Goal: Information Seeking & Learning: Learn about a topic

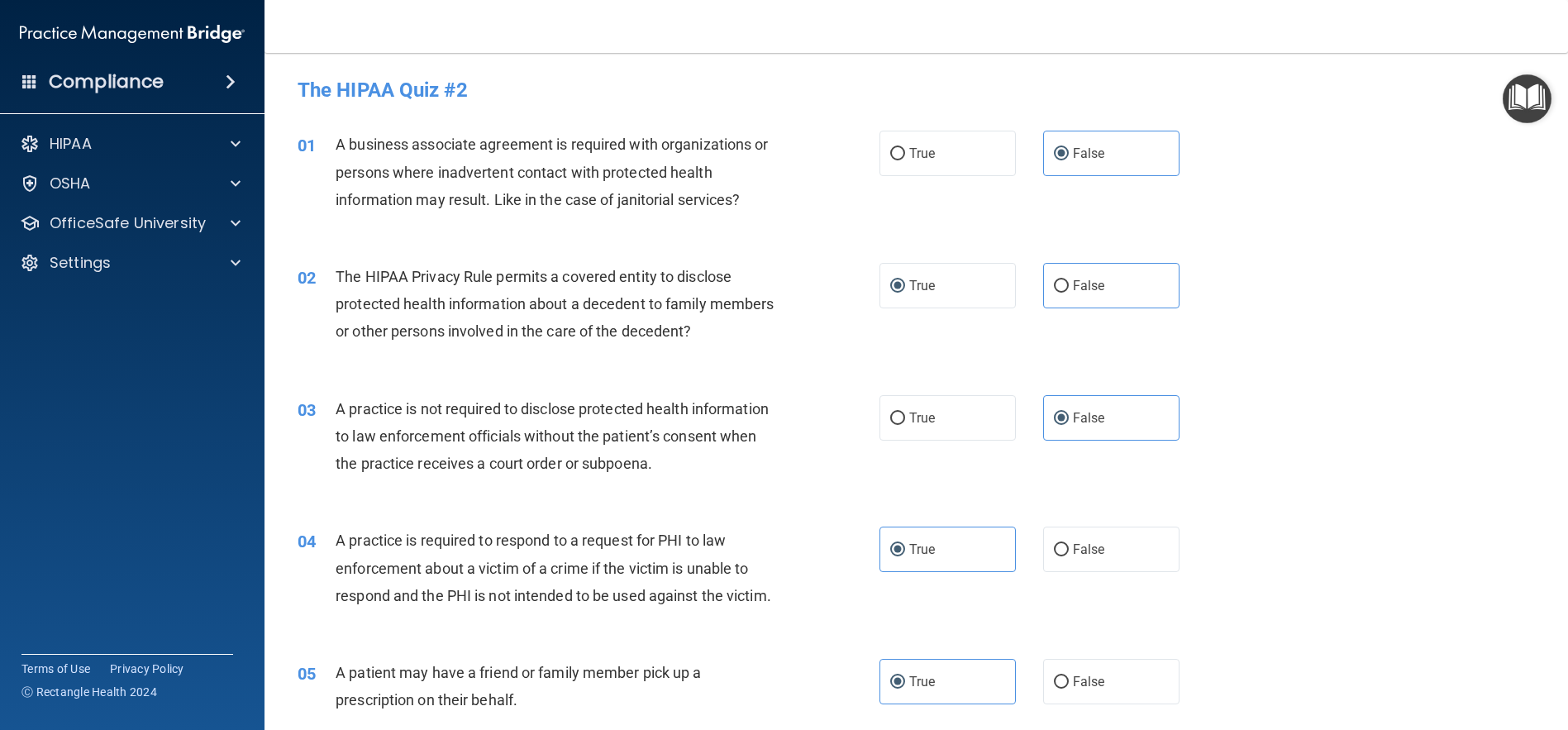
scroll to position [1984, 0]
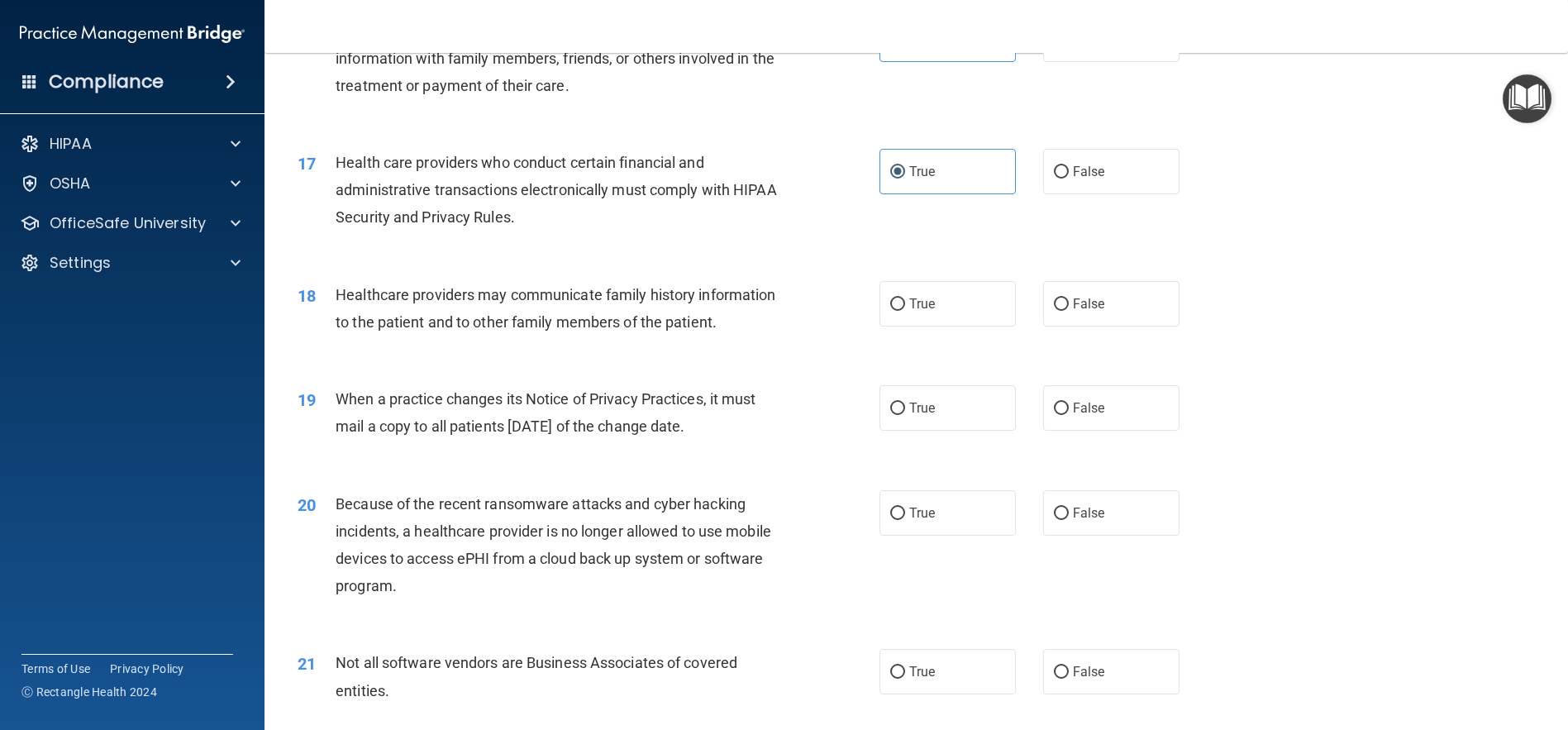
drag, startPoint x: 0, startPoint y: 0, endPoint x: 753, endPoint y: 289, distance: 806.6
click at [754, 290] on div "18 Healthcare providers may communicate family history information to the patie…" at bounding box center [916, 312] width 1262 height 104
click at [919, 325] on label "True" at bounding box center [947, 303] width 136 height 45
click at [905, 311] on input "True" at bounding box center [897, 304] width 15 height 12
radio input "true"
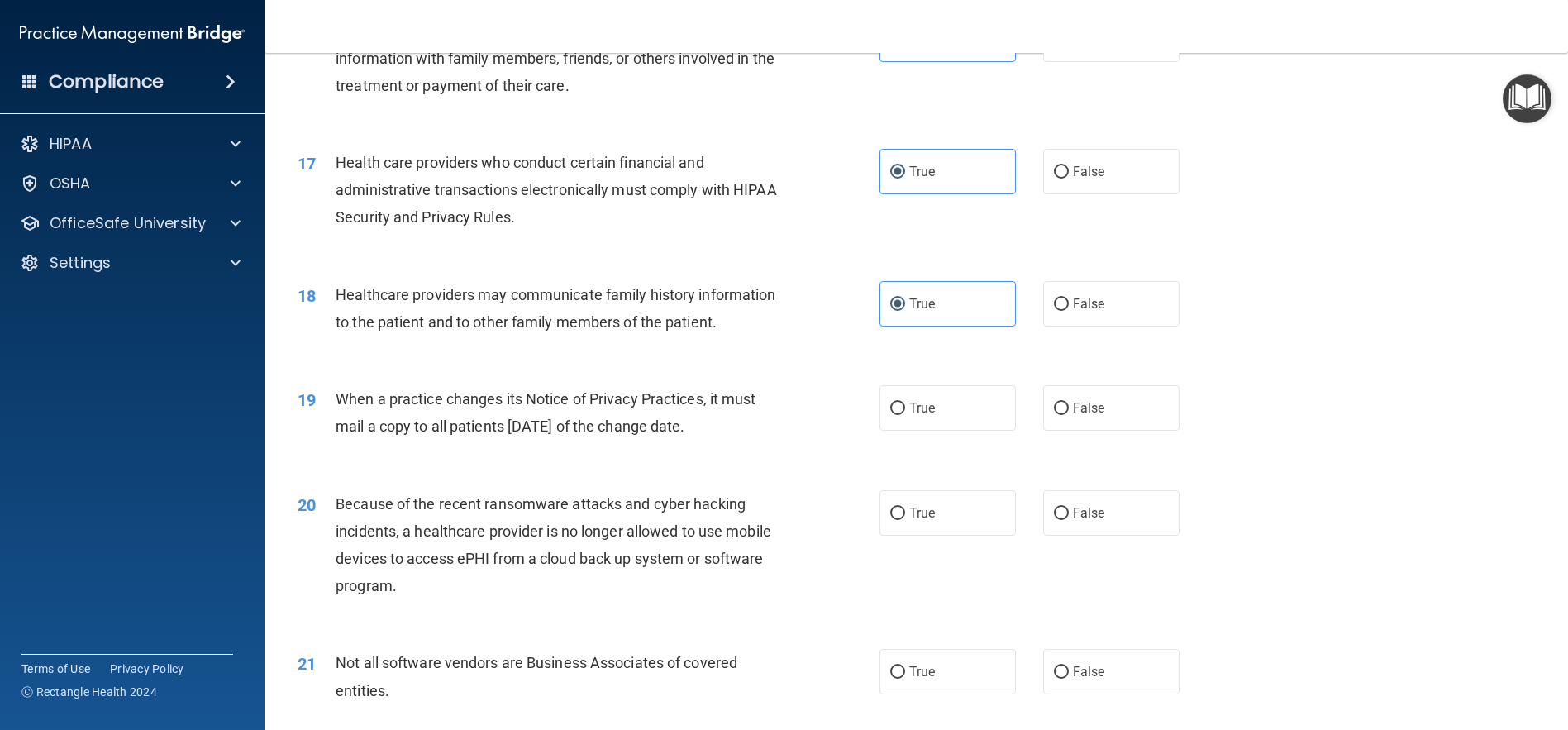
drag, startPoint x: 334, startPoint y: 450, endPoint x: 770, endPoint y: 470, distance: 436.5
click at [769, 448] on div "19 When a practice changes its Notice of Privacy Practices, it must mail a copy…" at bounding box center [588, 417] width 632 height 63
click at [935, 431] on label "True" at bounding box center [947, 408] width 136 height 45
click at [905, 415] on input "True" at bounding box center [897, 409] width 15 height 12
radio input "true"
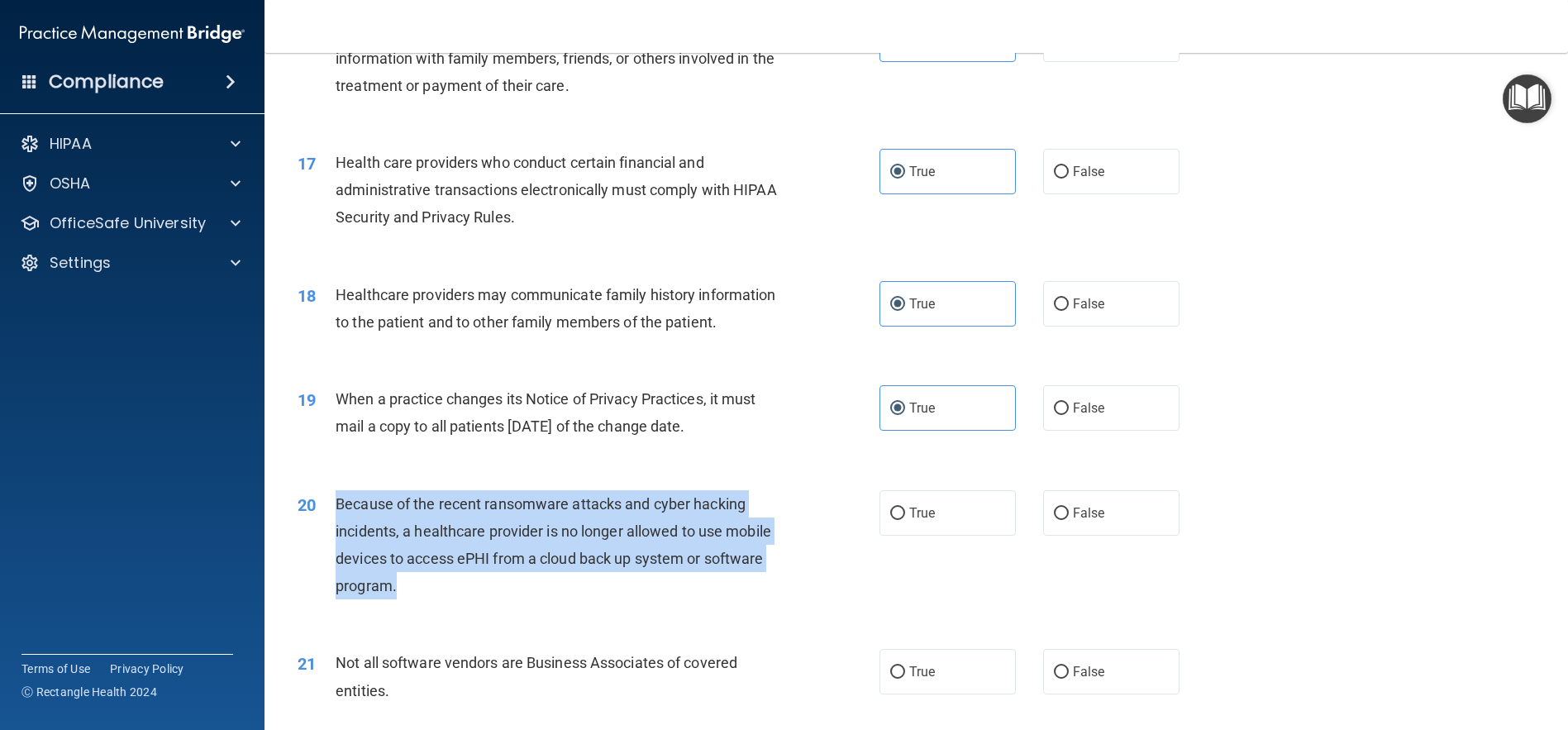
drag, startPoint x: 326, startPoint y: 554, endPoint x: 458, endPoint y: 641, distance: 158.1
click at [462, 609] on div "20 Because of the recent ransomware attacks and cyber hacking incidents, a heal…" at bounding box center [588, 549] width 632 height 119
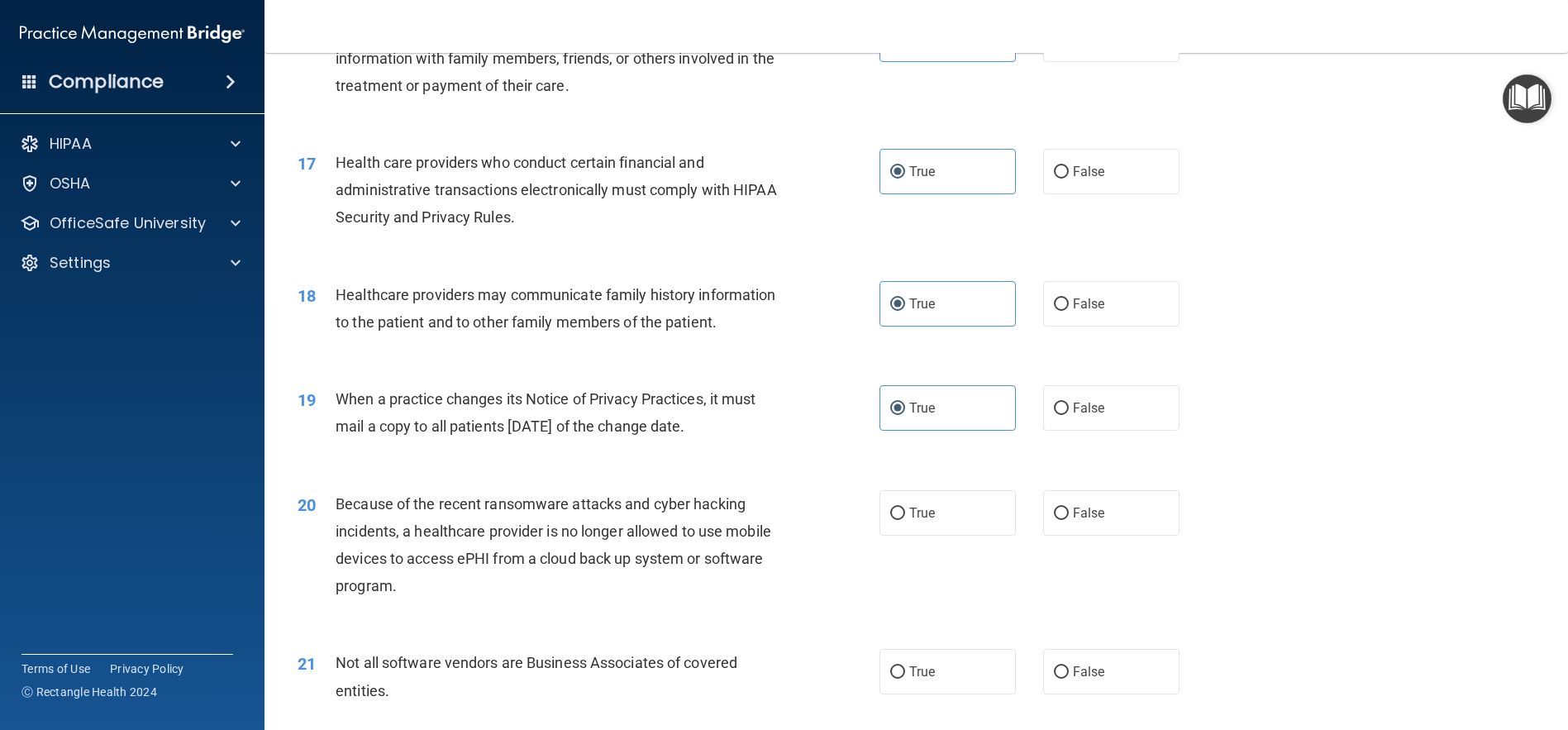
click at [972, 628] on div "20 Because of the recent ransomware attacks and cyber hacking incidents, a heal…" at bounding box center [916, 549] width 1262 height 159
click at [1054, 535] on label "False" at bounding box center [1110, 512] width 136 height 45
click at [1054, 520] on input "False" at bounding box center [1061, 513] width 15 height 12
radio input "true"
click at [1087, 535] on label "False" at bounding box center [1110, 512] width 136 height 45
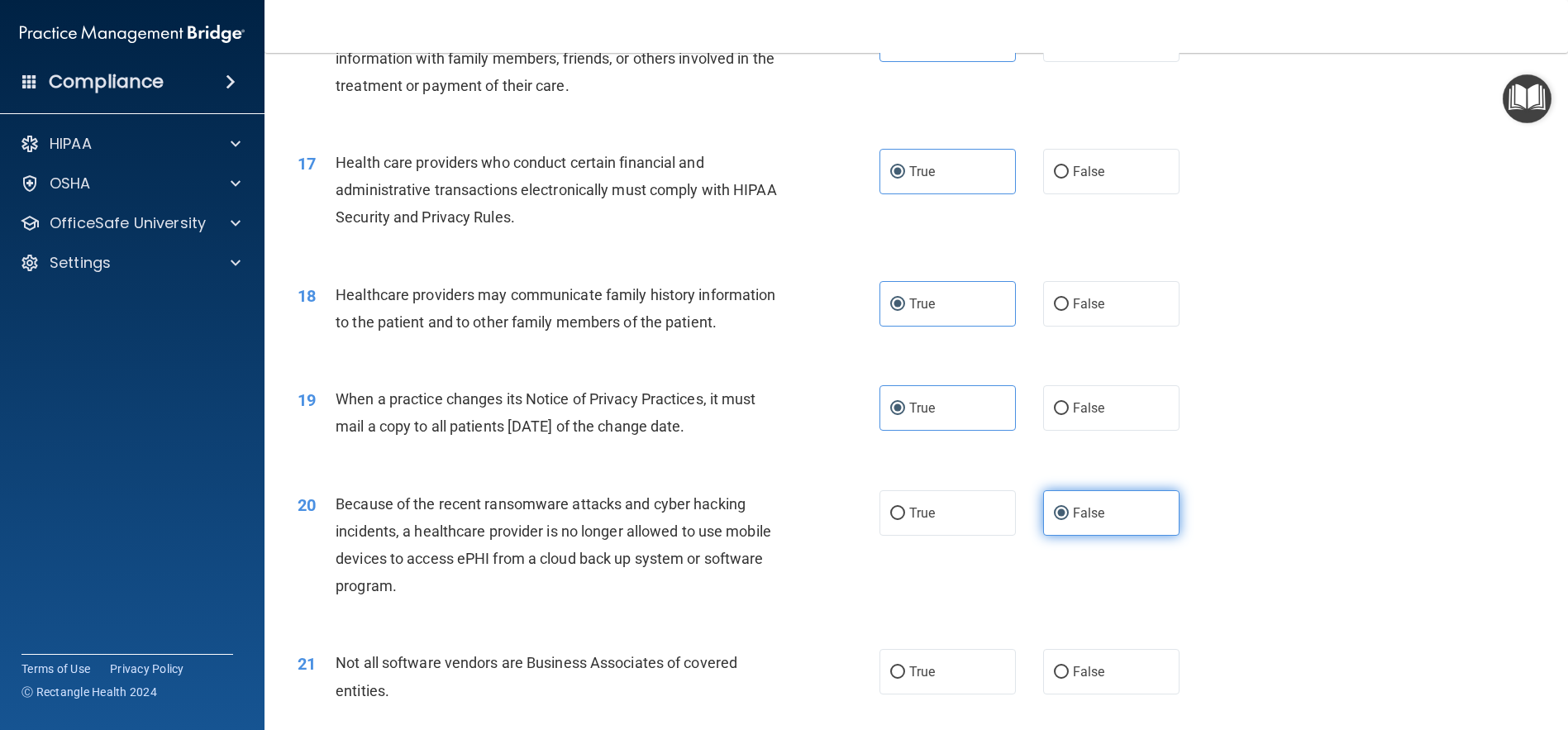
click at [1069, 520] on input "False" at bounding box center [1061, 513] width 15 height 12
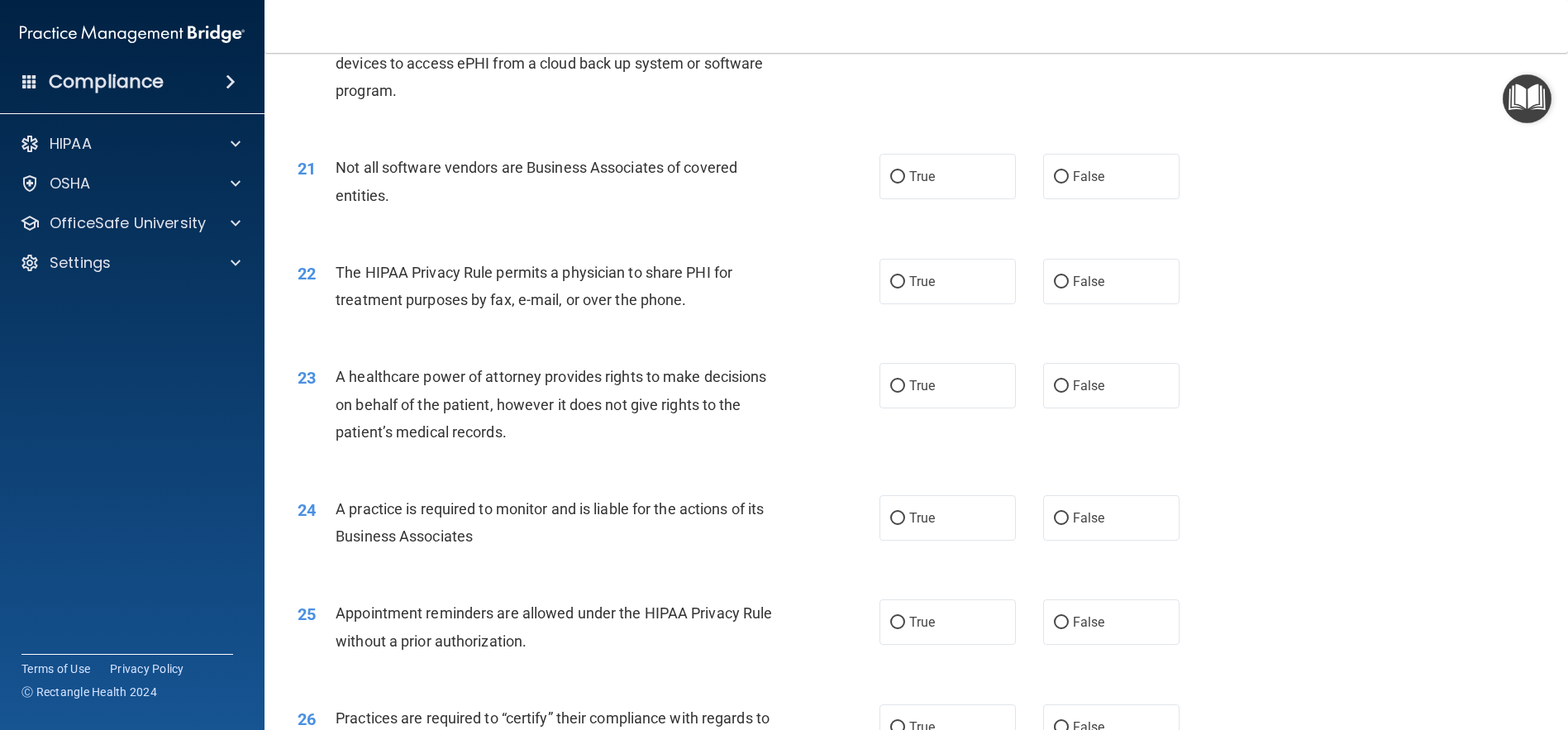
scroll to position [2480, 0]
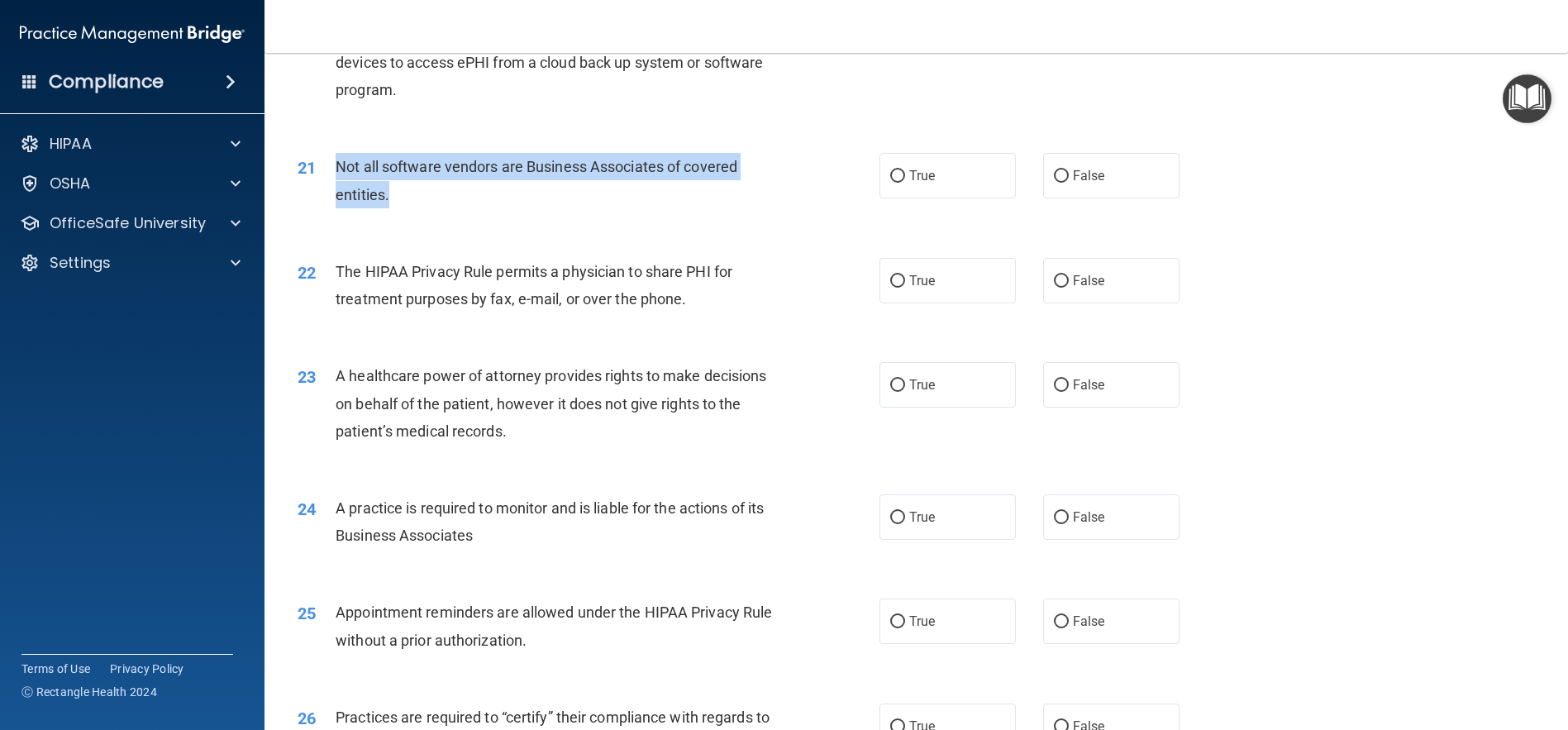
drag, startPoint x: 334, startPoint y: 222, endPoint x: 394, endPoint y: 268, distance: 75.6
click at [394, 216] on div "21 Not all software vendors are Business Associates of covered entities." at bounding box center [588, 184] width 632 height 63
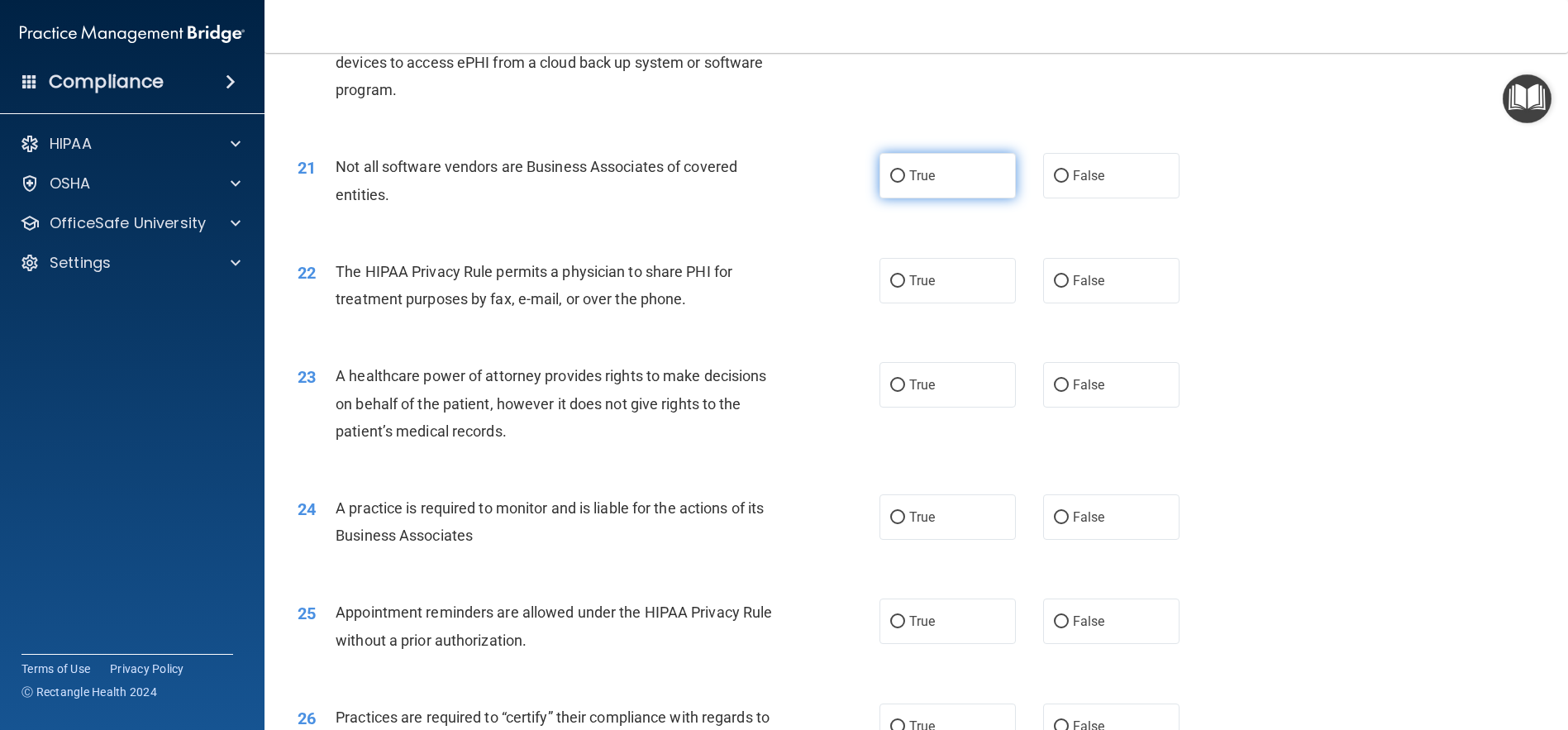
click at [886, 198] on label "True" at bounding box center [947, 175] width 136 height 45
click at [890, 182] on input "True" at bounding box center [897, 176] width 15 height 12
radio input "true"
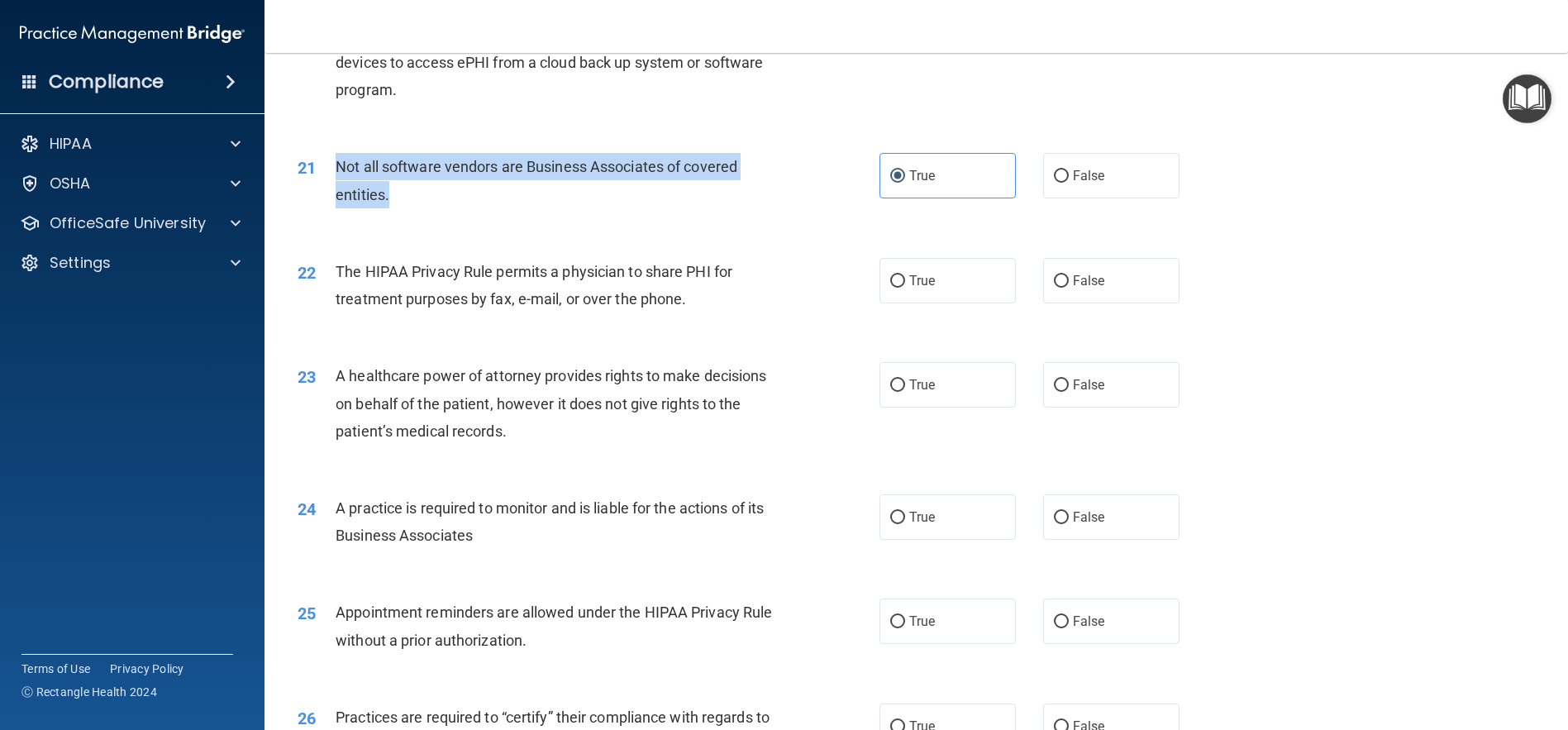
drag, startPoint x: 334, startPoint y: 219, endPoint x: 414, endPoint y: 261, distance: 90.4
click at [414, 216] on div "21 Not all software vendors are Business Associates of covered entities." at bounding box center [588, 184] width 632 height 63
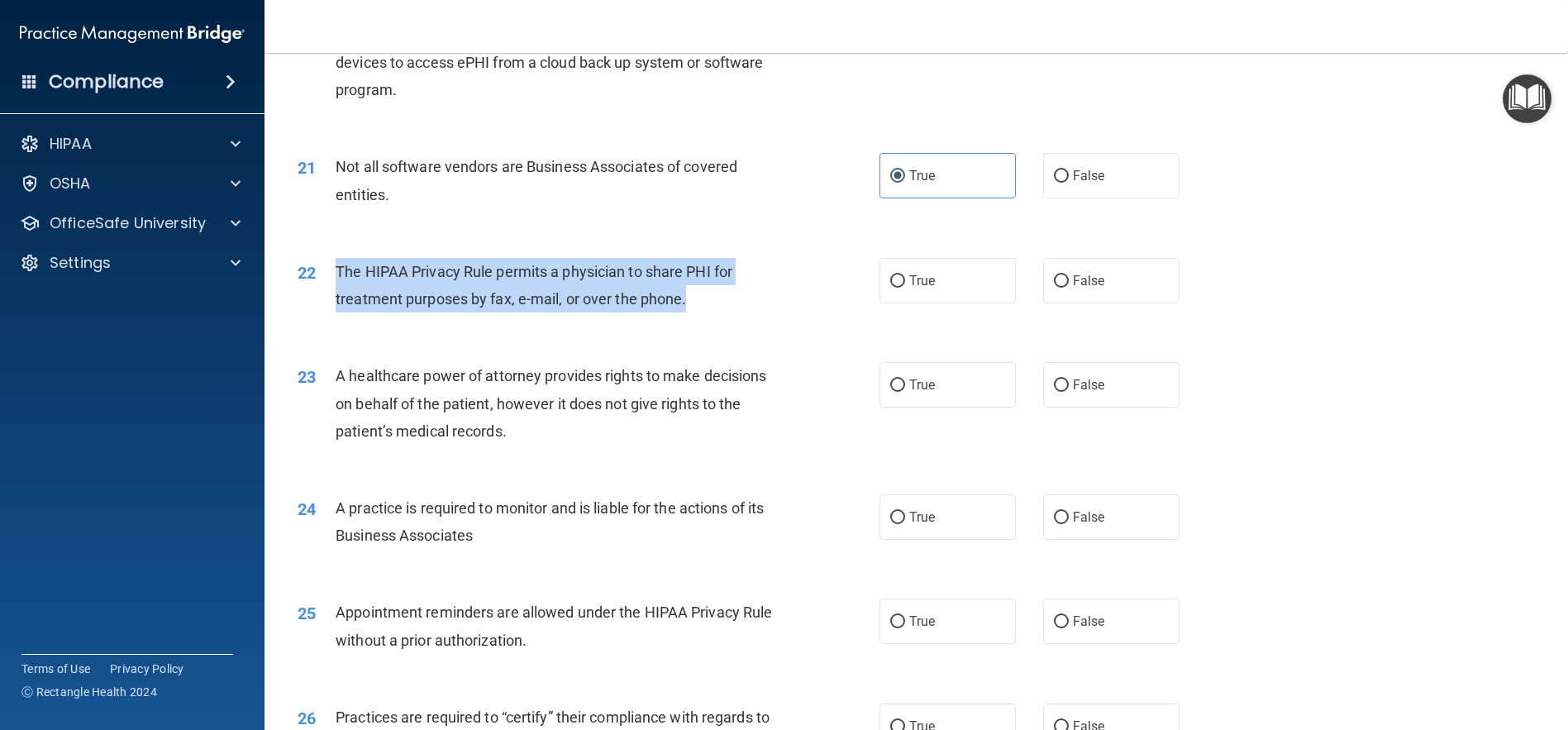
drag, startPoint x: 340, startPoint y: 326, endPoint x: 777, endPoint y: 349, distance: 437.6
click at [777, 321] on div "22 The HIPAA Privacy Rule permits a physician to share PHI for treatment purpos…" at bounding box center [588, 289] width 632 height 63
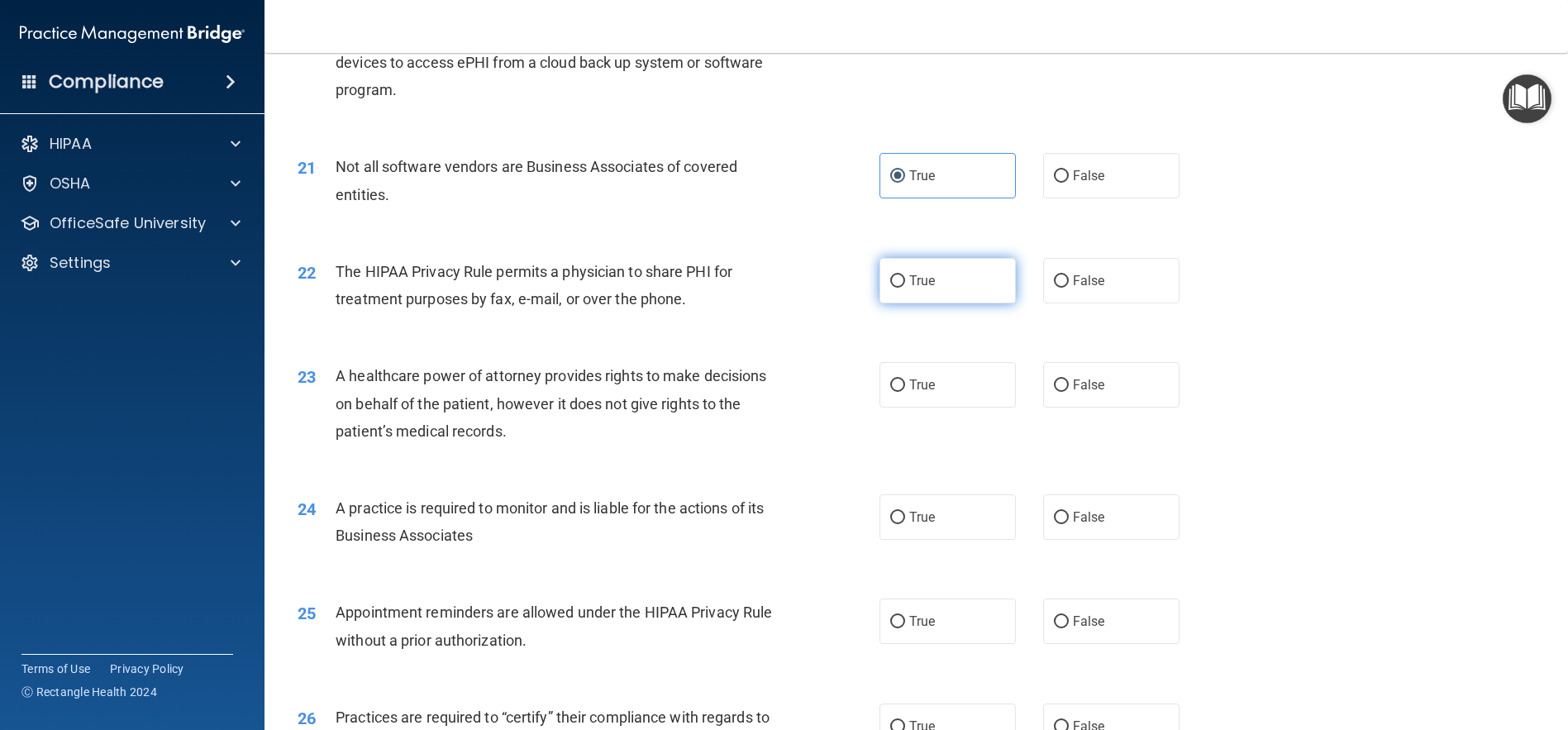
click at [960, 303] on label "True" at bounding box center [947, 280] width 136 height 45
click at [905, 288] on input "True" at bounding box center [897, 281] width 15 height 12
radio input "true"
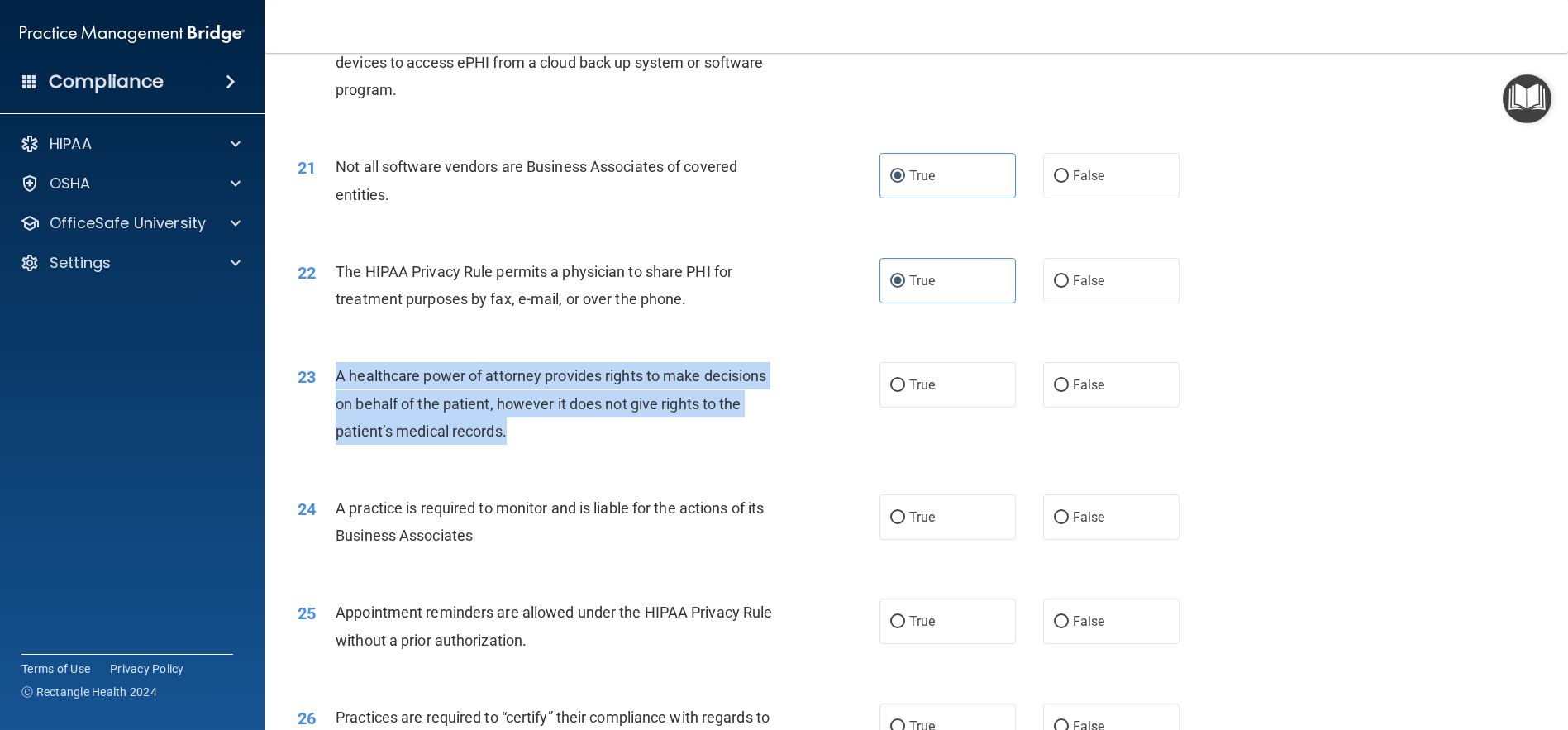
drag, startPoint x: 534, startPoint y: 494, endPoint x: 315, endPoint y: 438, distance: 226.0
click at [315, 438] on div "23 A healthcare power of attorney provides rights to make decisions on behalf o…" at bounding box center [588, 408] width 632 height 91
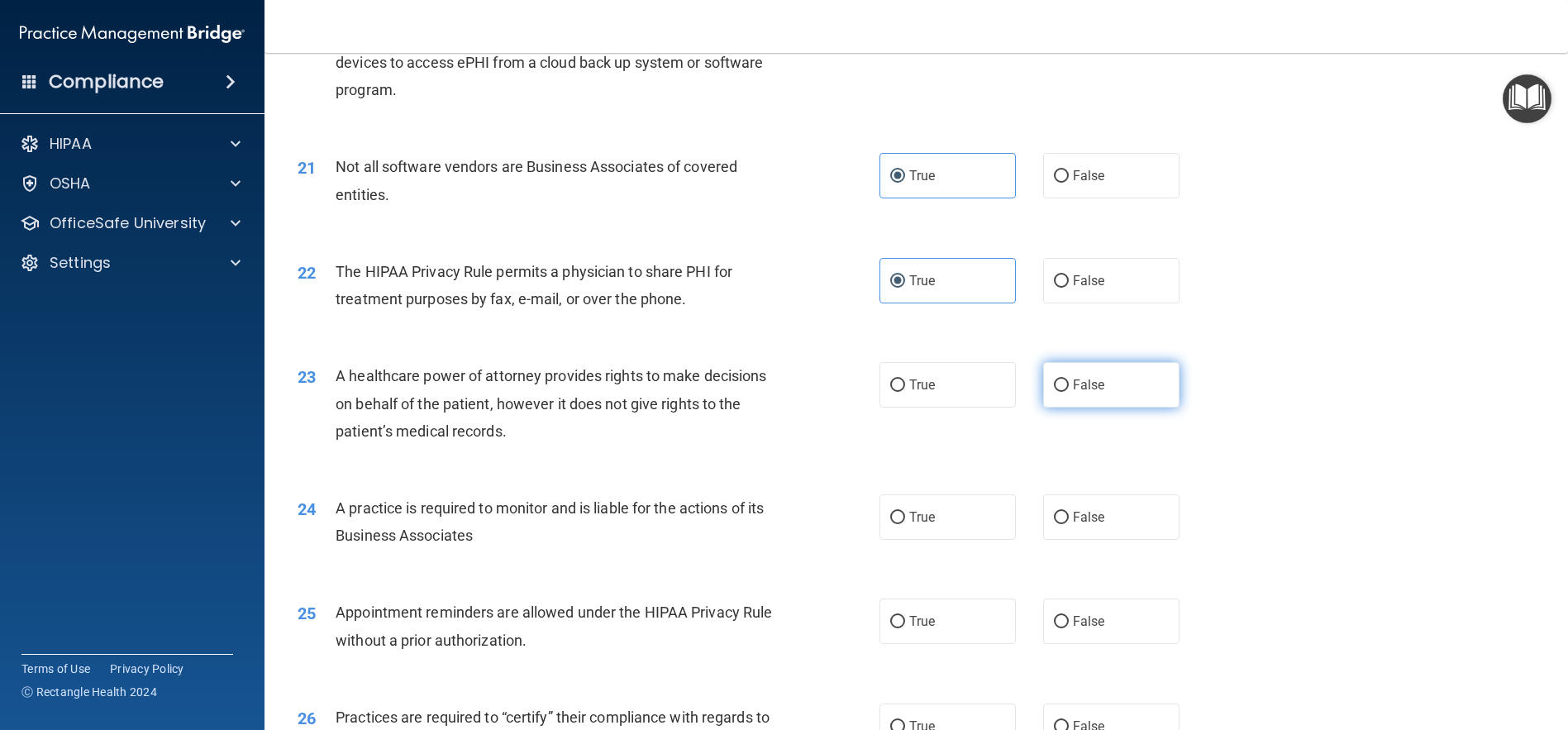
click at [1078, 393] on span "False" at bounding box center [1088, 384] width 32 height 16
click at [1069, 392] on input "False" at bounding box center [1061, 385] width 15 height 12
radio input "true"
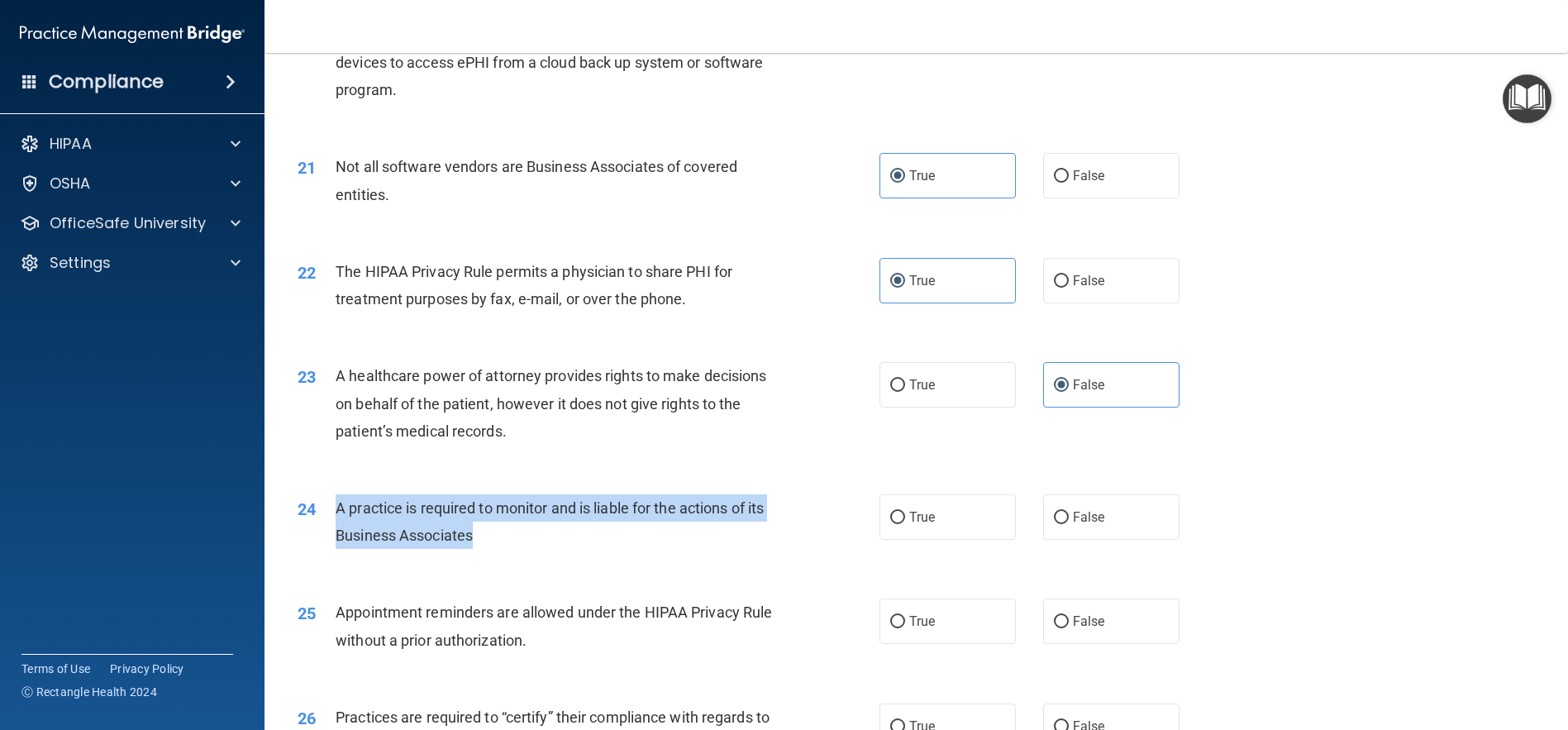
drag, startPoint x: 518, startPoint y: 598, endPoint x: 334, endPoint y: 557, distance: 188.5
click at [335, 549] on div "A practice is required to monitor and is liable for the actions of its Business…" at bounding box center [562, 522] width 455 height 55
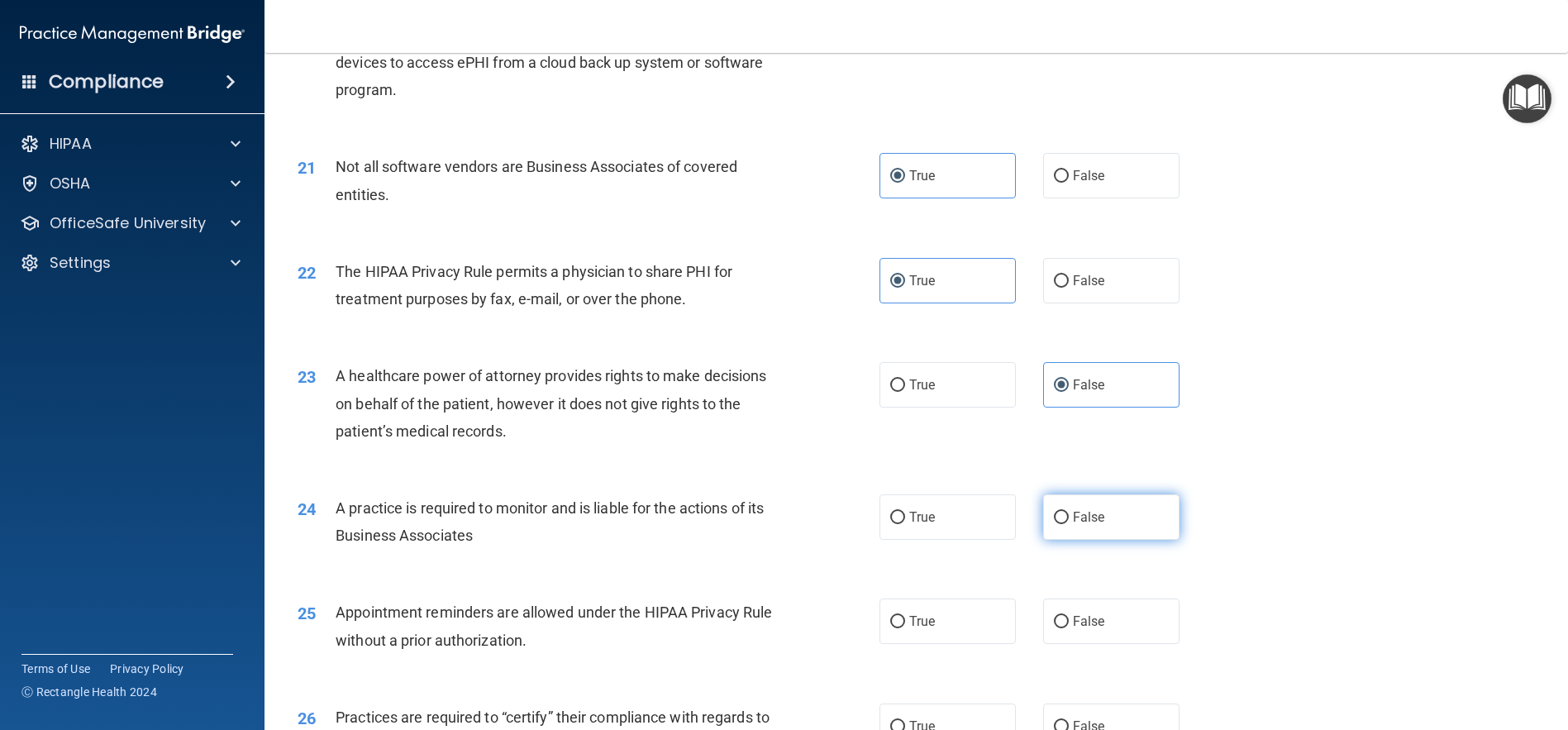
click at [1080, 525] on span "False" at bounding box center [1088, 517] width 32 height 16
click at [1069, 524] on input "False" at bounding box center [1061, 517] width 15 height 12
radio input "true"
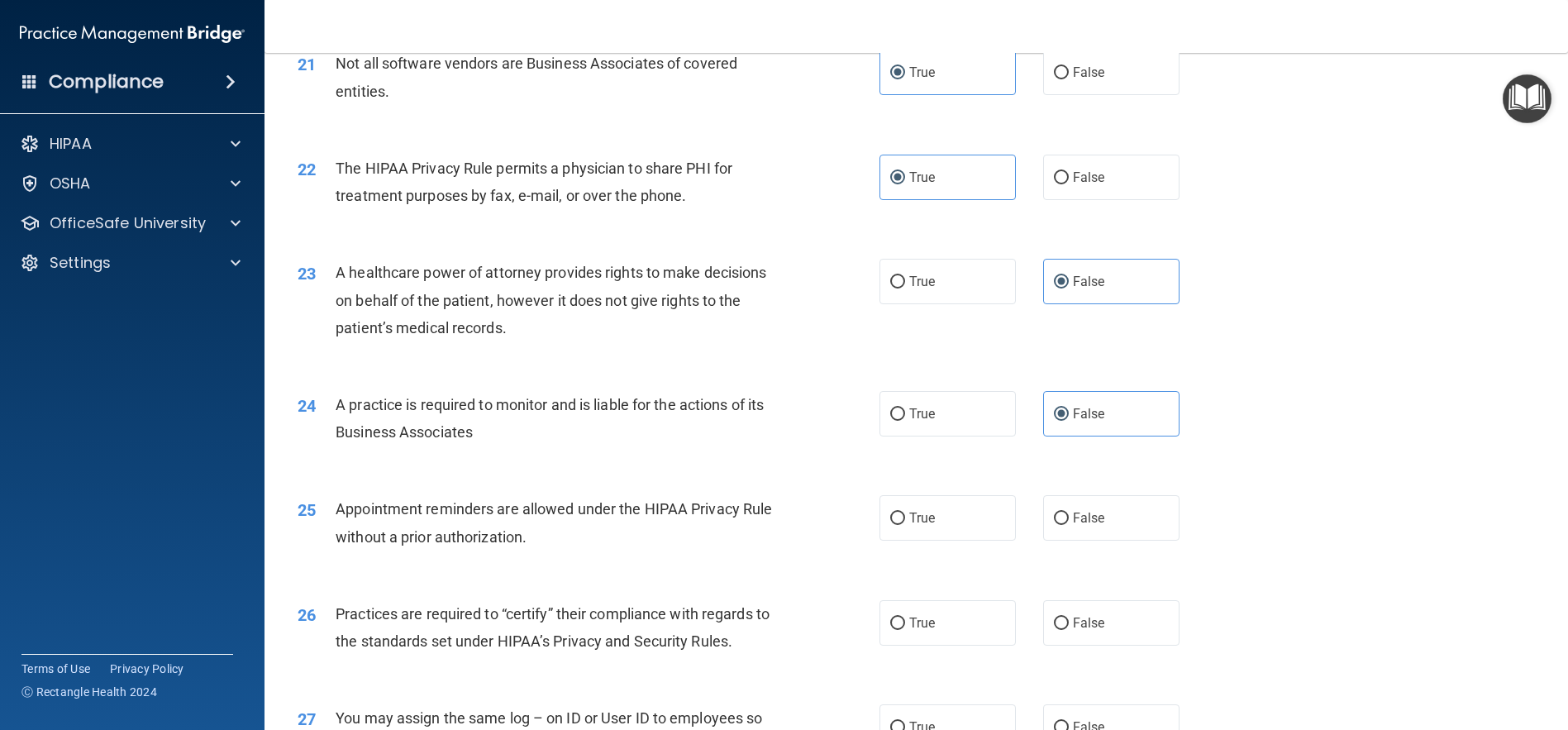
scroll to position [2728, 0]
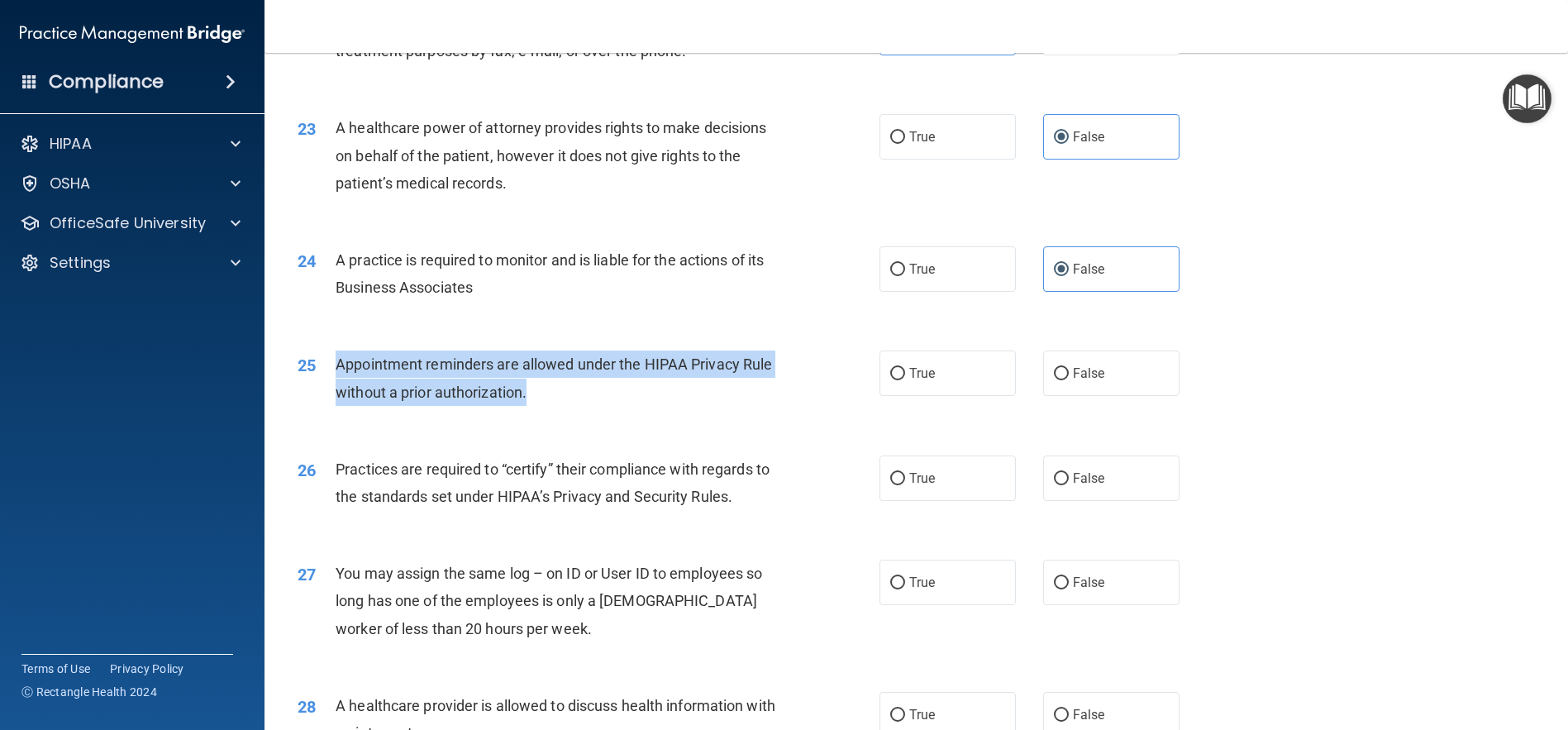
drag, startPoint x: 566, startPoint y: 455, endPoint x: 330, endPoint y: 413, distance: 239.7
click at [330, 413] on div "25 Appointment reminders are allowed under the HIPAA Privacy Rule without a pri…" at bounding box center [588, 382] width 632 height 63
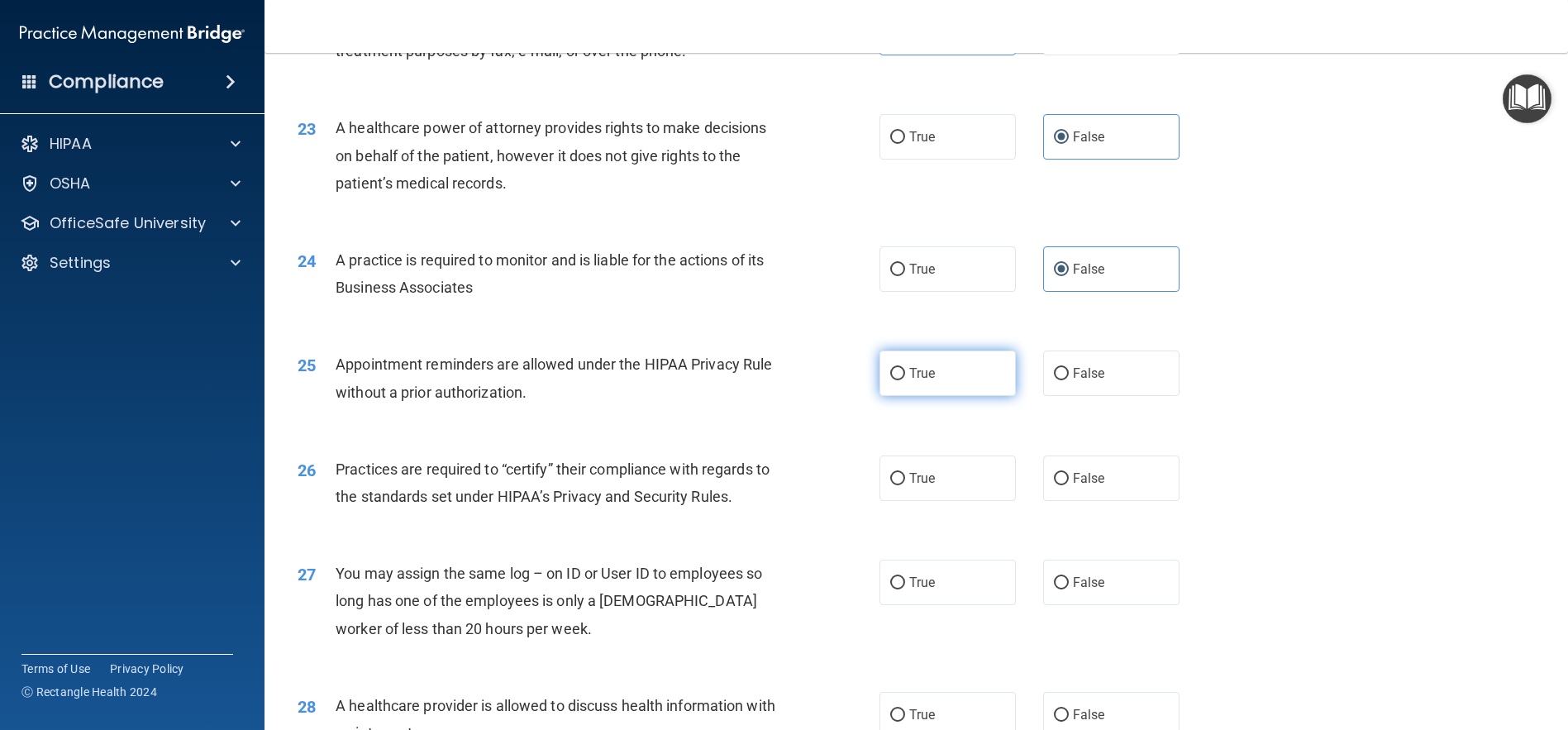
click at [910, 381] on span "True" at bounding box center [922, 372] width 26 height 16
click at [905, 380] on input "True" at bounding box center [897, 373] width 15 height 12
radio input "true"
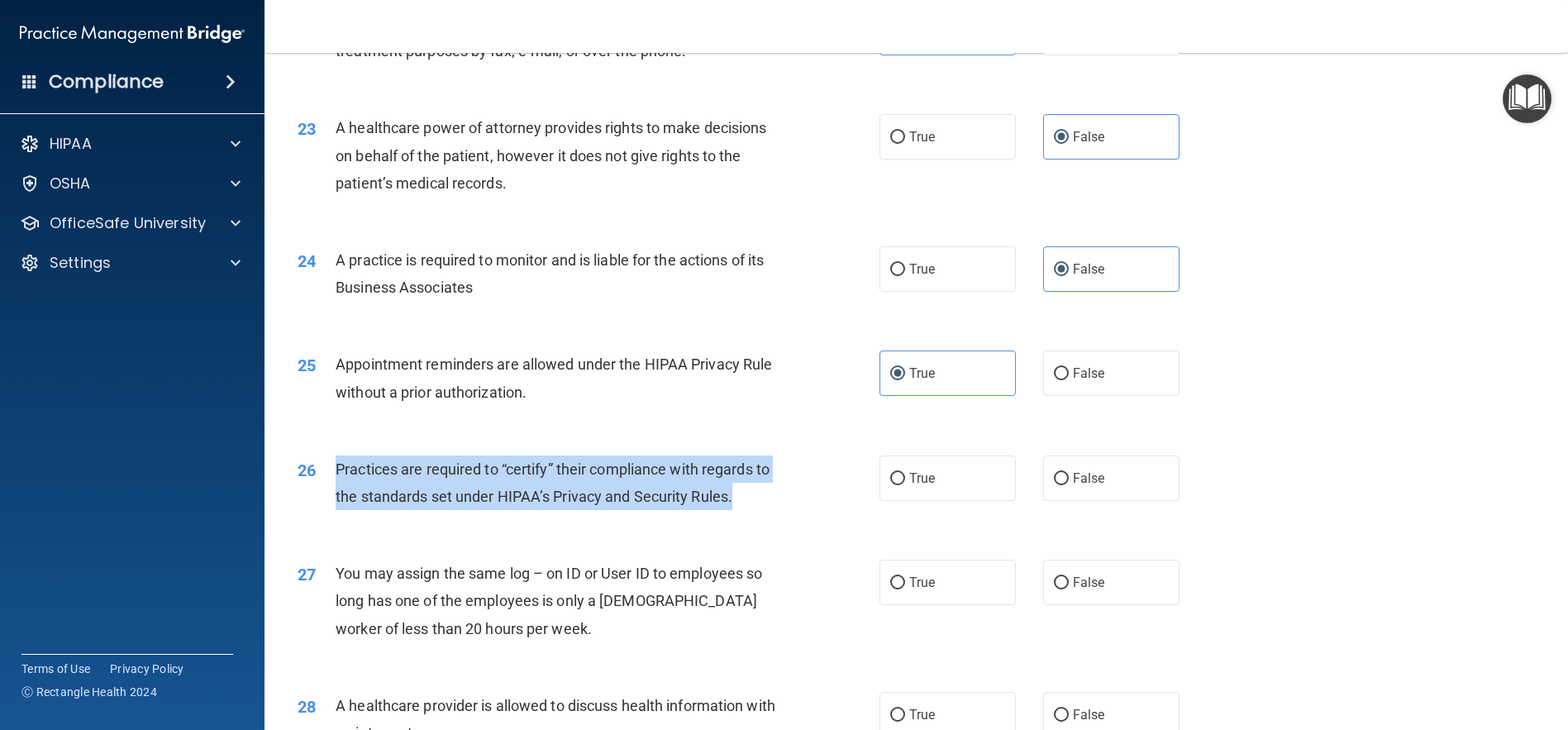
drag, startPoint x: 336, startPoint y: 518, endPoint x: 750, endPoint y: 548, distance: 415.1
click at [770, 510] on div "Practices are required to “certify” their compliance with regards to the standa…" at bounding box center [562, 483] width 455 height 55
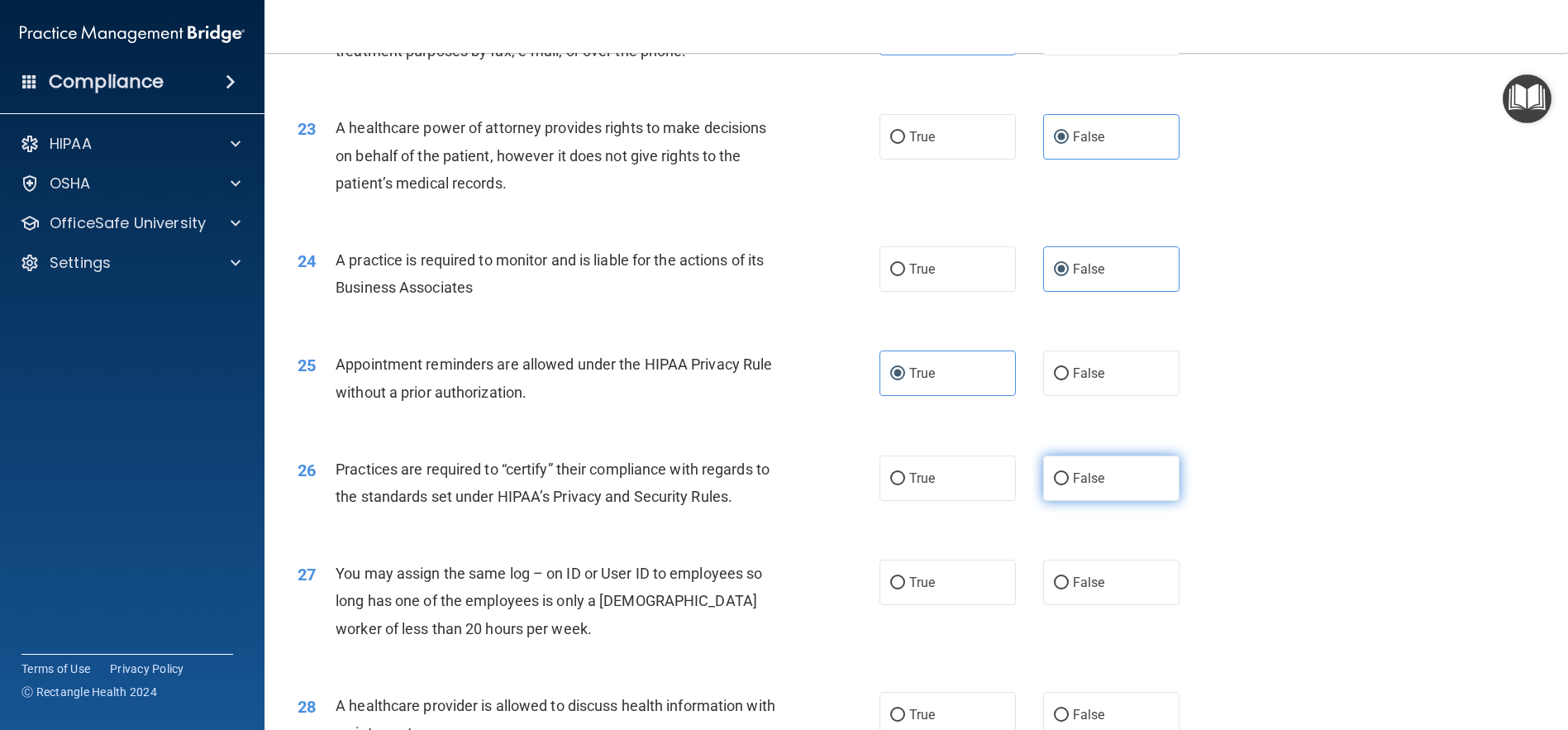
click at [1073, 486] on span "False" at bounding box center [1088, 478] width 32 height 16
click at [1069, 485] on input "False" at bounding box center [1061, 478] width 15 height 12
radio input "true"
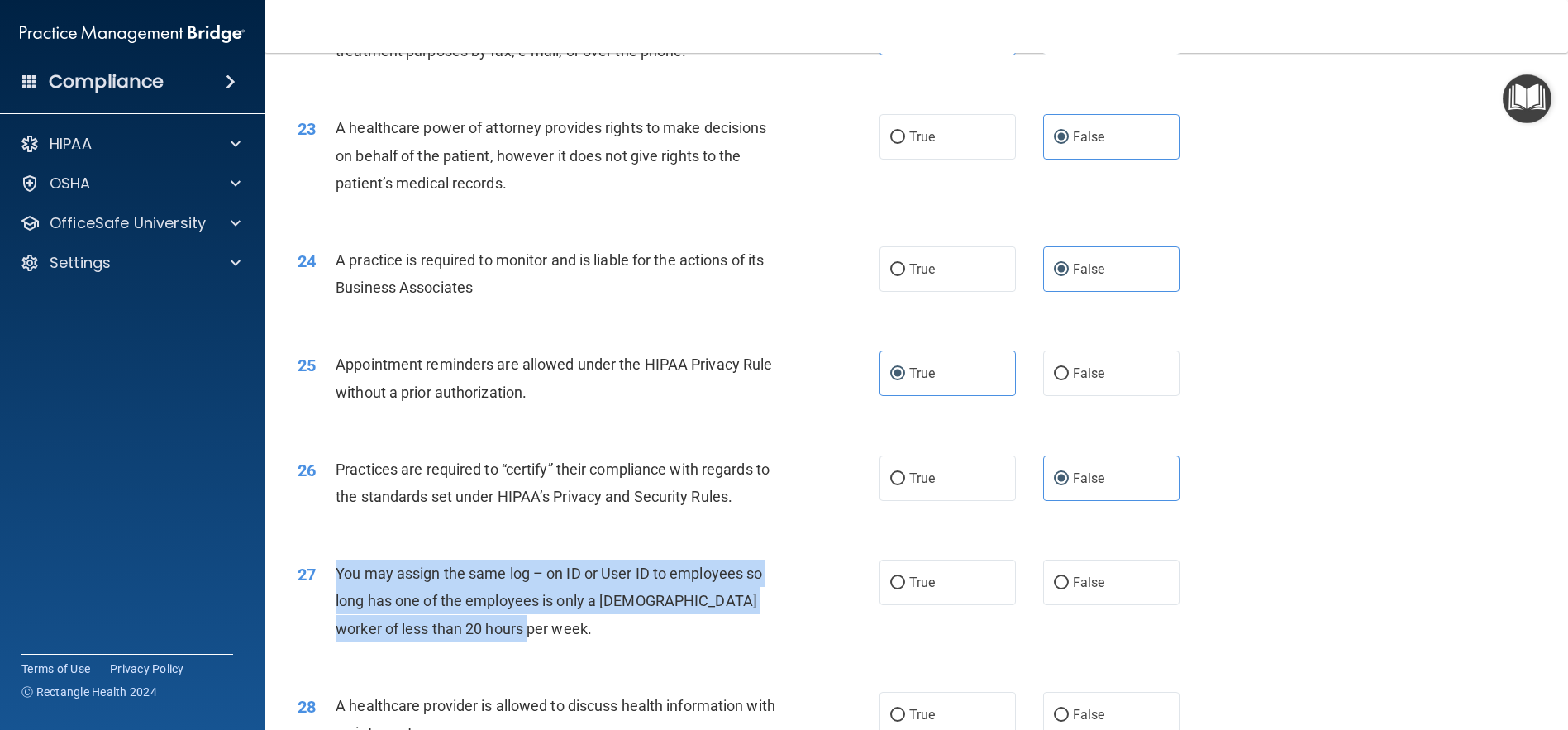
drag, startPoint x: 516, startPoint y: 700, endPoint x: 335, endPoint y: 622, distance: 197.1
click at [335, 622] on div "27 You may assign the same log – on ID or User ID to employees so long has one …" at bounding box center [588, 605] width 632 height 91
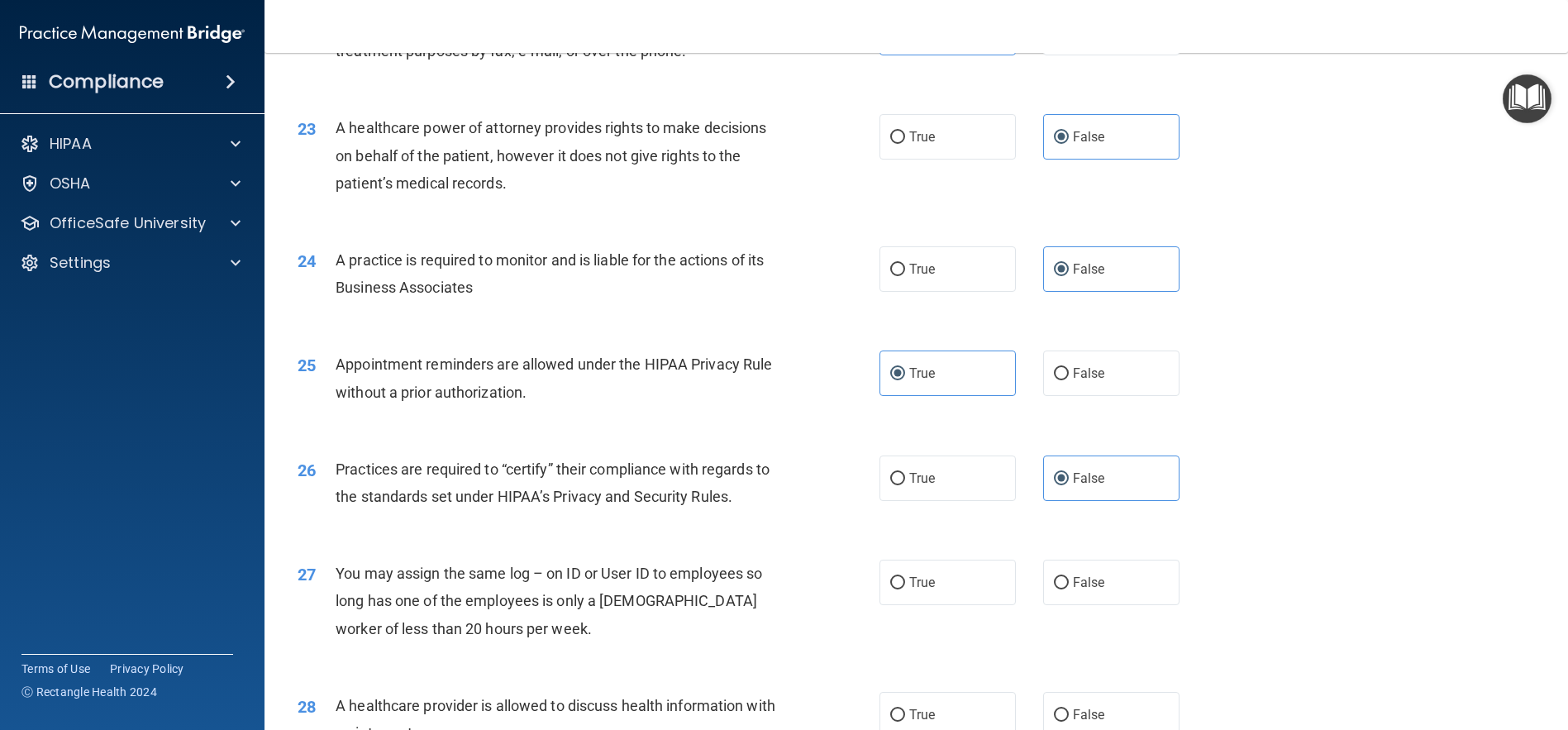
click at [805, 672] on div "27 You may assign the same log – on ID or User ID to employees so long has one …" at bounding box center [916, 605] width 1262 height 132
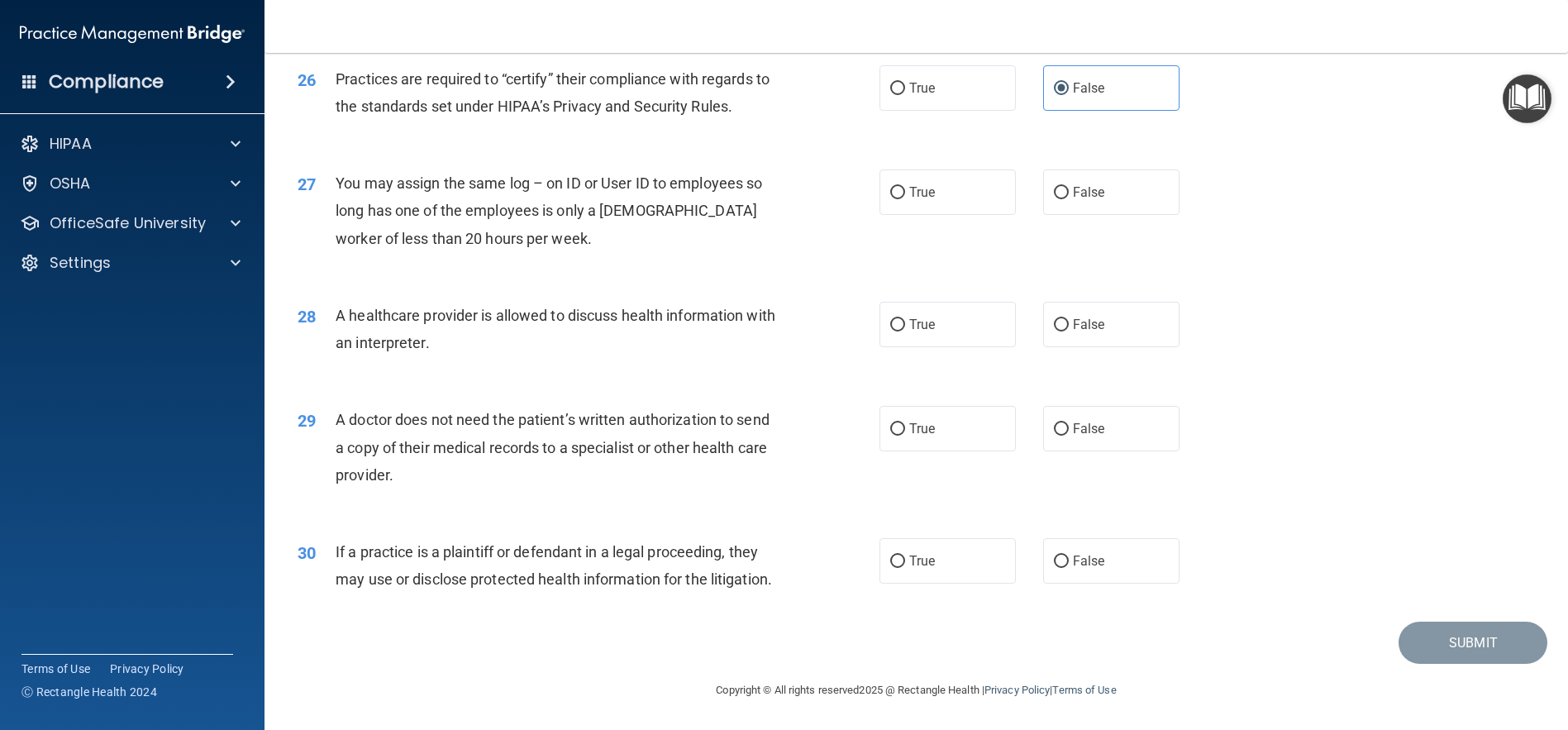
scroll to position [3201, 0]
click at [1071, 177] on label "False" at bounding box center [1110, 192] width 136 height 45
click at [1069, 187] on input "False" at bounding box center [1061, 193] width 15 height 12
radio input "true"
click at [942, 302] on label "True" at bounding box center [947, 324] width 136 height 45
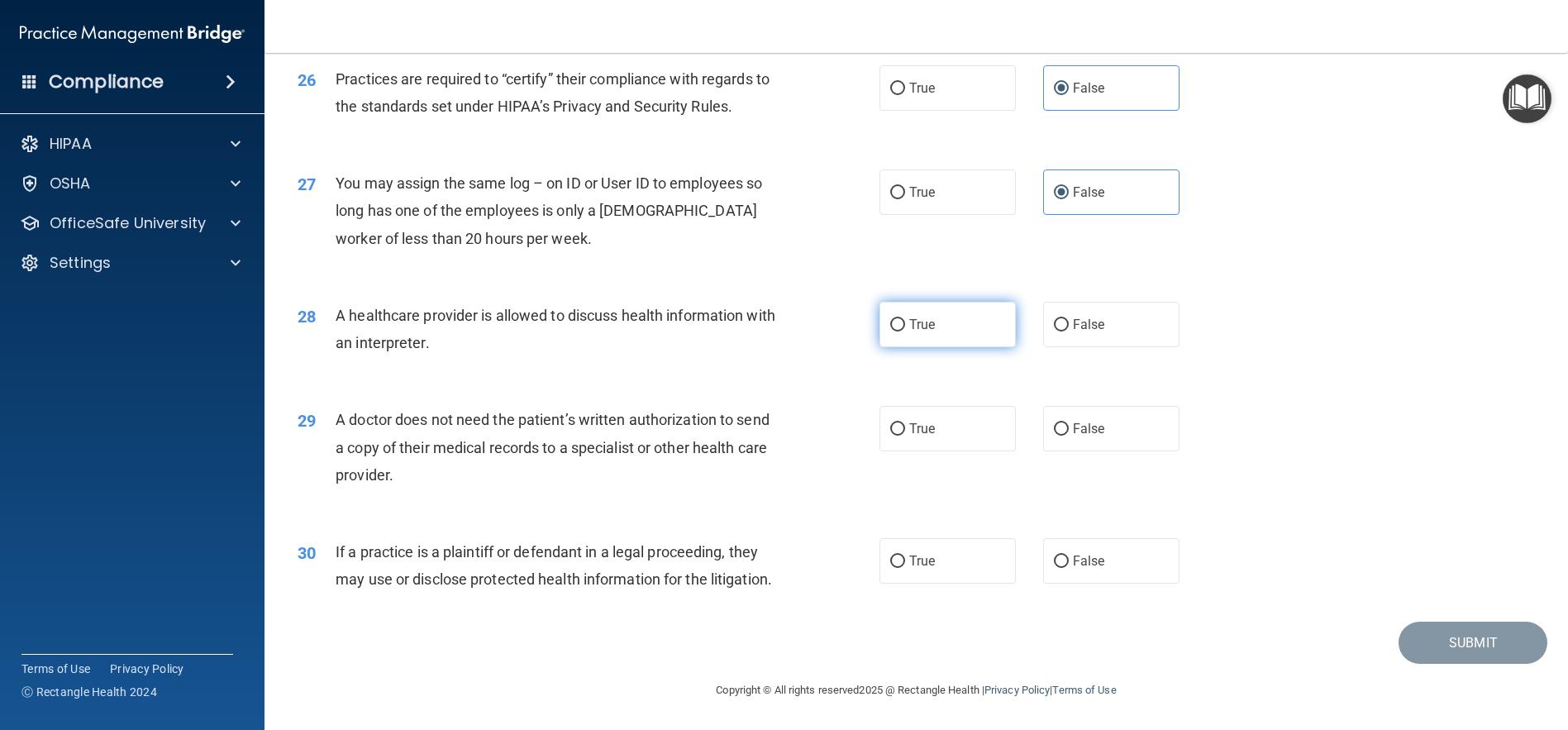
click at [905, 319] on input "True" at bounding box center [897, 324] width 15 height 12
radio input "true"
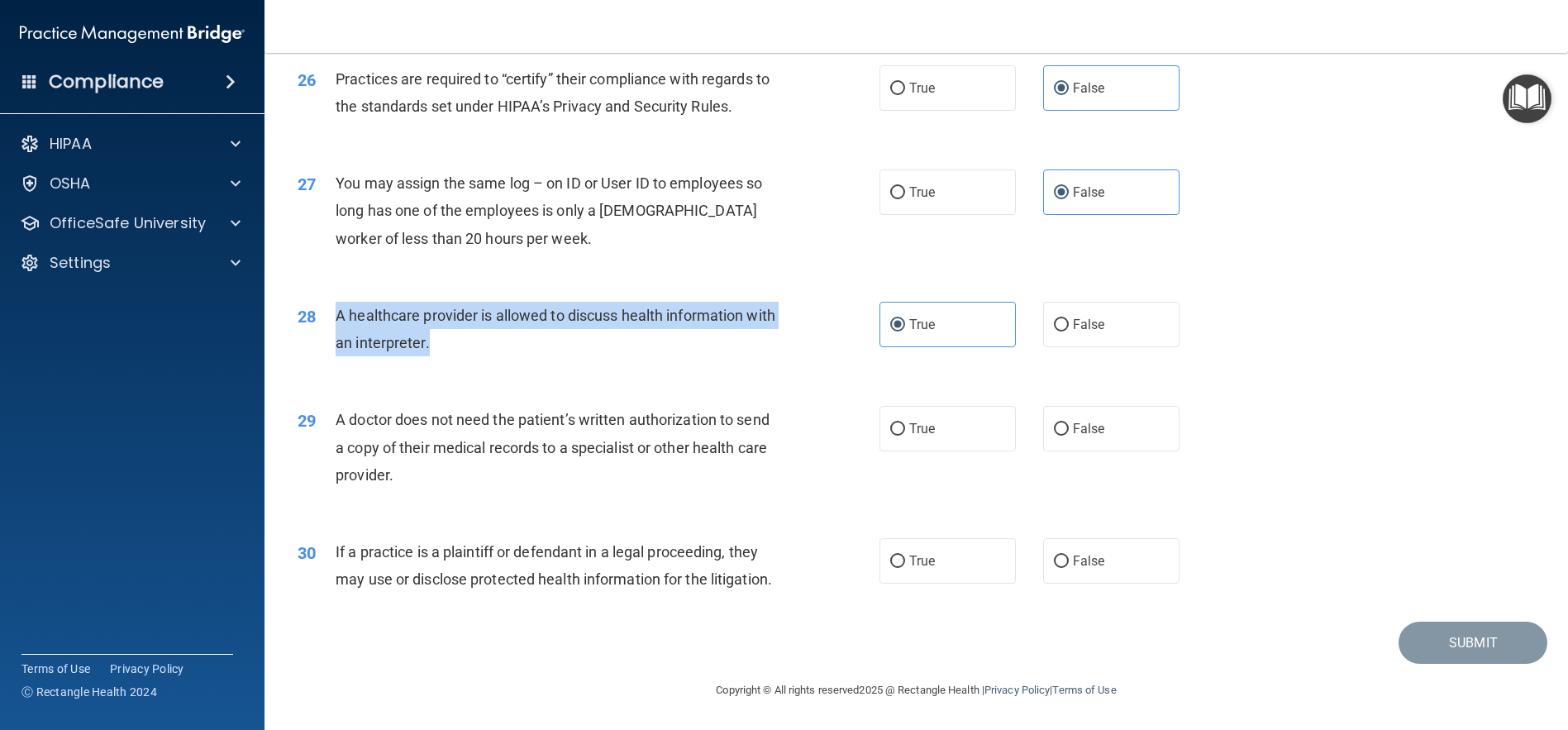
drag, startPoint x: 503, startPoint y: 334, endPoint x: 330, endPoint y: 291, distance: 178.3
click at [330, 302] on div "28 A healthcare provider is allowed to discuss health information with an inter…" at bounding box center [588, 334] width 632 height 63
drag, startPoint x: 547, startPoint y: 459, endPoint x: 332, endPoint y: 379, distance: 229.4
click at [332, 406] on div "29 A doctor does not need the patient’s written authorization to send a copy of…" at bounding box center [588, 451] width 632 height 91
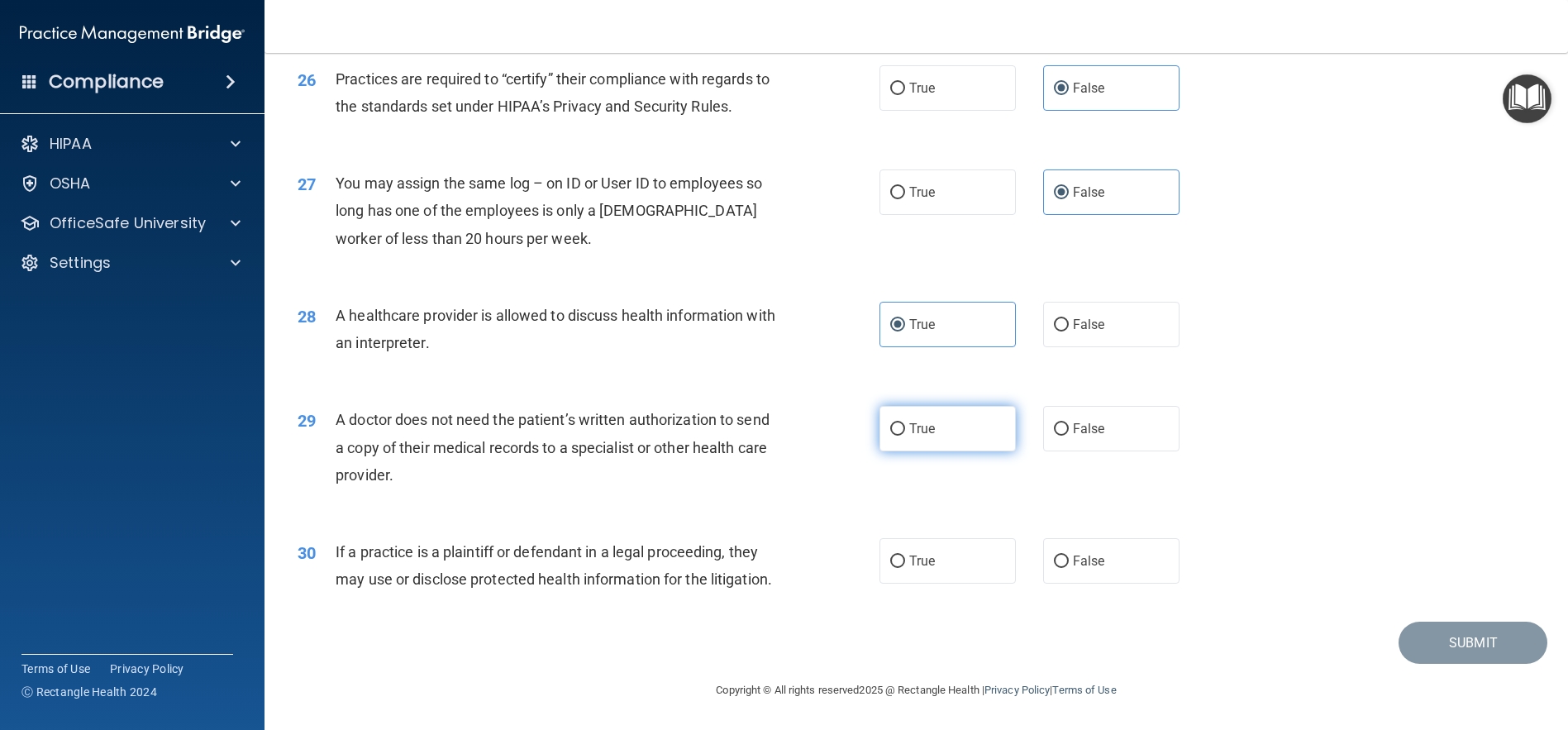
click at [932, 409] on label "True" at bounding box center [947, 428] width 136 height 45
click at [905, 423] on input "True" at bounding box center [897, 429] width 15 height 12
radio input "true"
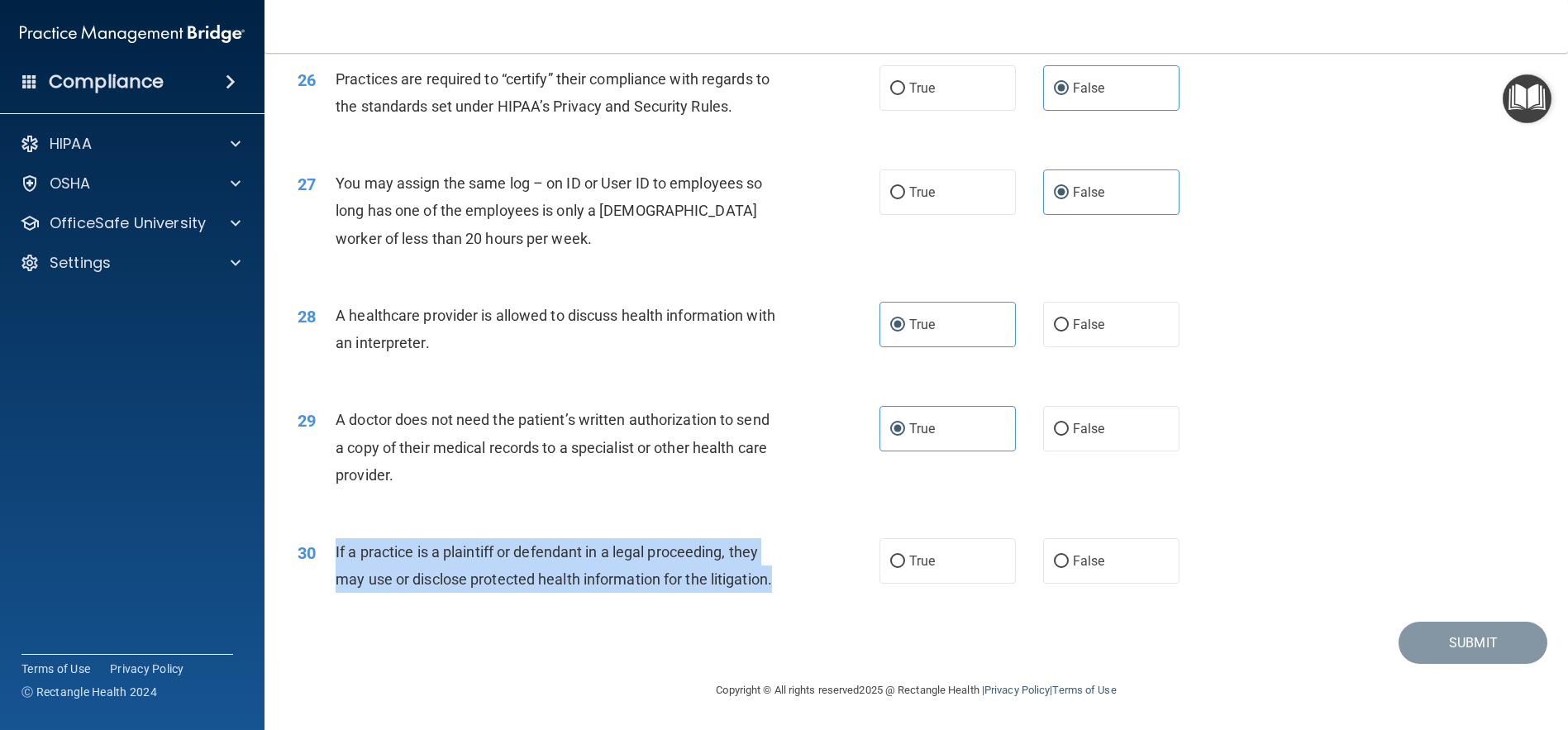
drag, startPoint x: 330, startPoint y: 520, endPoint x: 436, endPoint y: 587, distance: 125.4
click at [436, 587] on div "30 If a practice is a plaintiff or defendant in a legal proceeding, they may us…" at bounding box center [588, 570] width 632 height 63
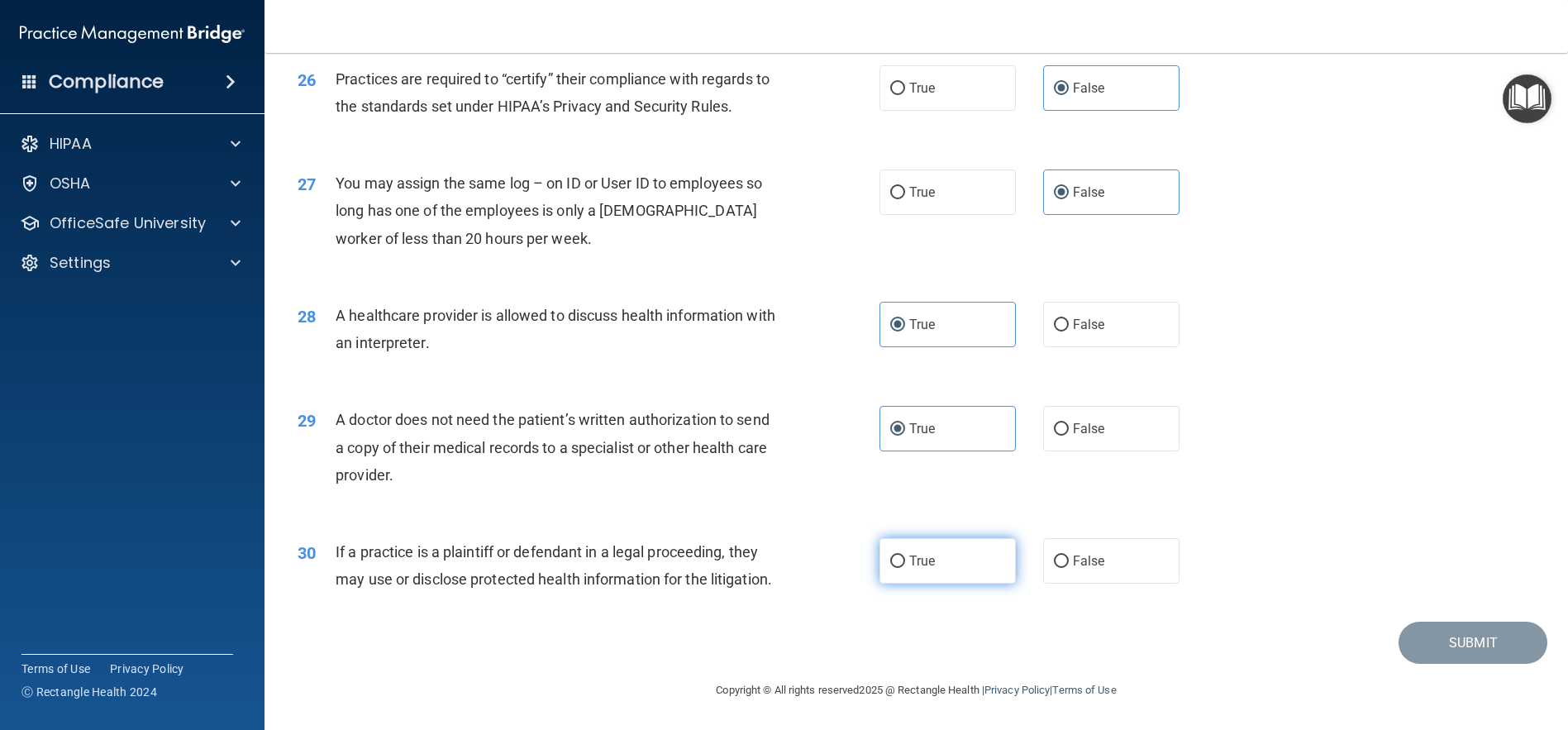
drag, startPoint x: 910, startPoint y: 532, endPoint x: 905, endPoint y: 549, distance: 17.7
click at [909, 553] on span "True" at bounding box center [922, 560] width 26 height 16
click at [905, 556] on input "True" at bounding box center [897, 561] width 15 height 12
radio input "true"
click at [1430, 645] on button "Submit" at bounding box center [1473, 643] width 149 height 43
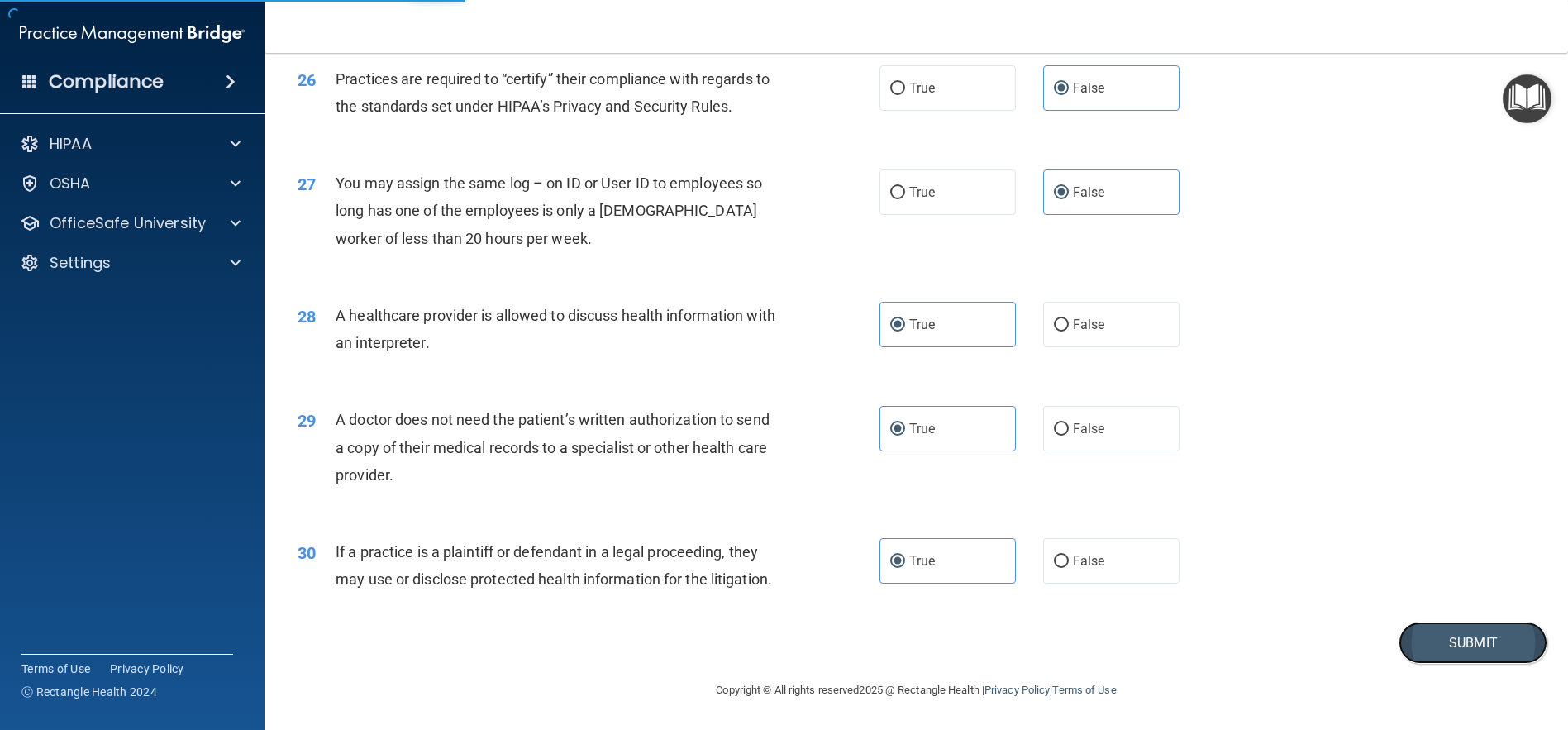
click at [1456, 640] on button "Submit" at bounding box center [1473, 643] width 149 height 43
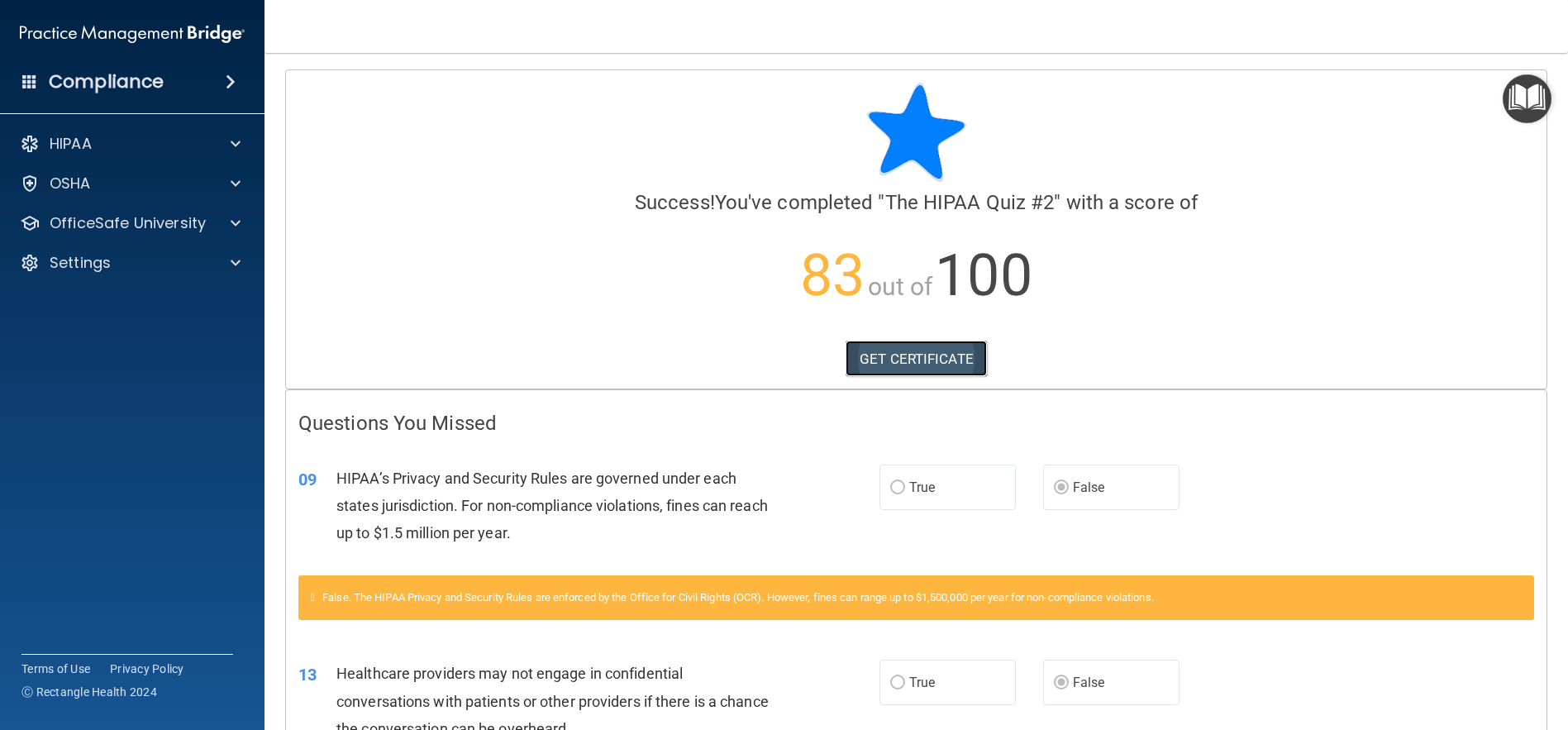
click at [947, 369] on link "GET CERTIFICATE" at bounding box center [916, 359] width 142 height 36
click at [1528, 96] on img "Open Resource Center" at bounding box center [1526, 98] width 49 height 49
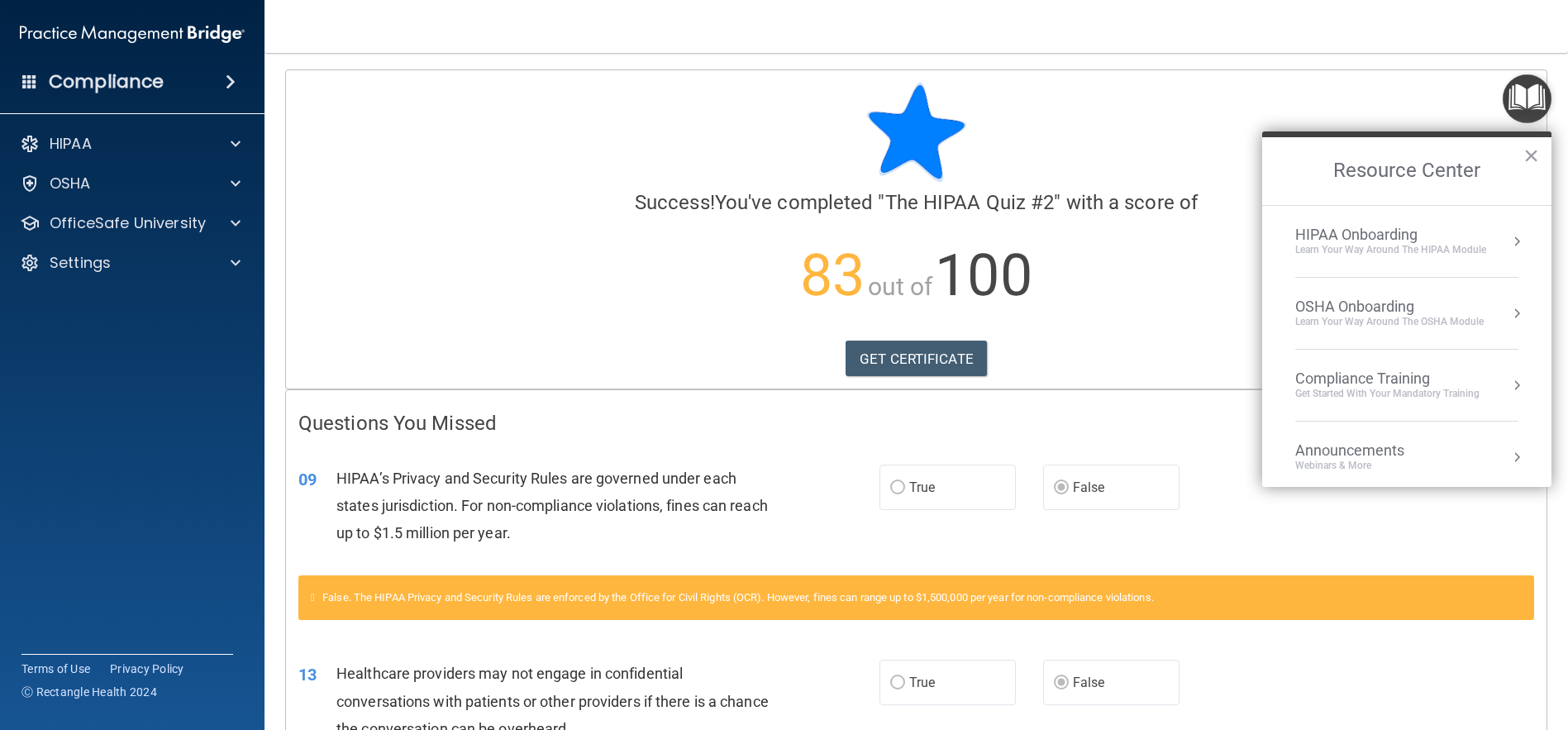
drag, startPoint x: 517, startPoint y: 211, endPoint x: 512, endPoint y: 204, distance: 8.6
click at [512, 208] on h4 "Success! You've completed " The HIPAA Quiz #2 " with a score of" at bounding box center [916, 202] width 1236 height 21
click at [85, 80] on h4 "Compliance" at bounding box center [107, 82] width 115 height 23
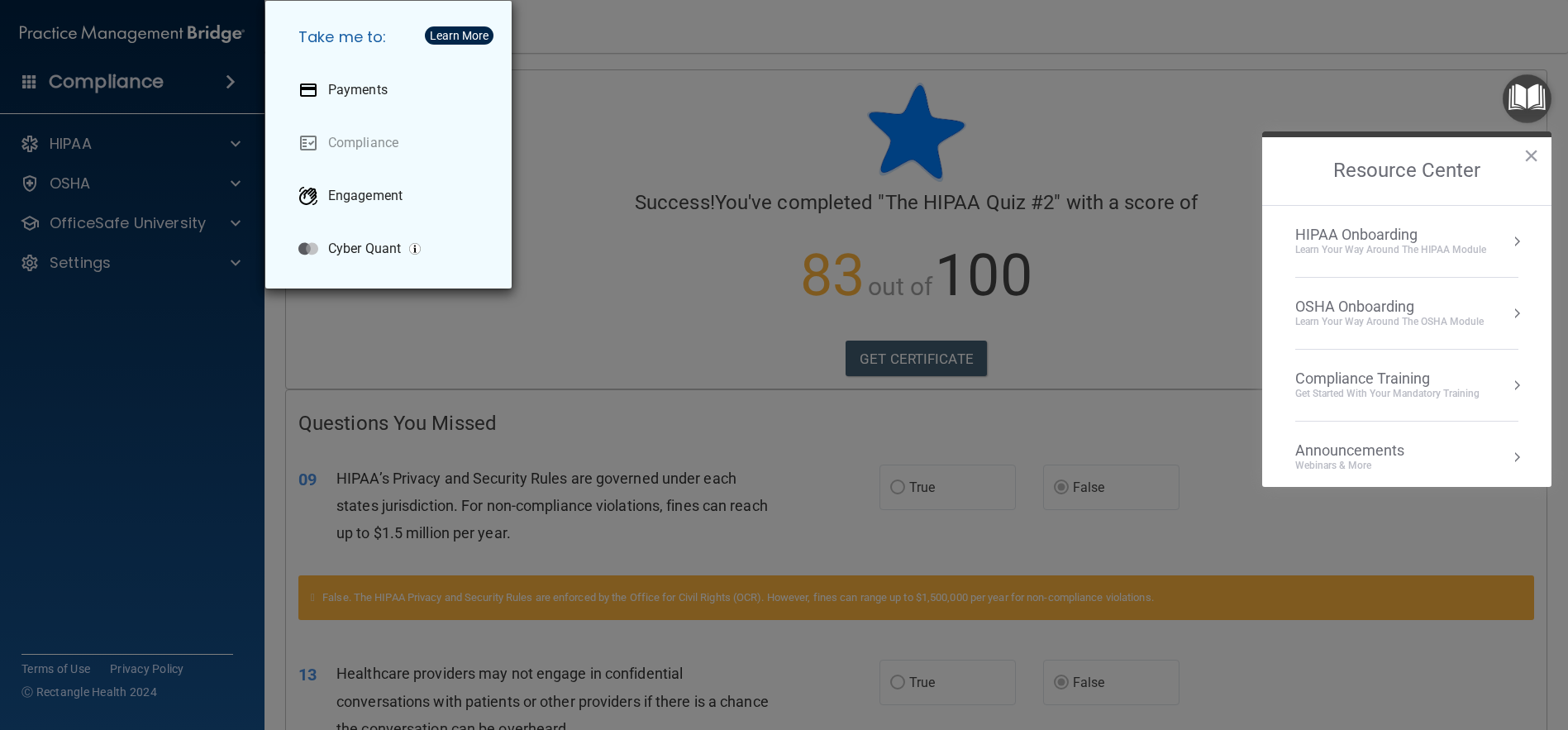
click at [481, 31] on div "Learn More" at bounding box center [458, 35] width 58 height 11
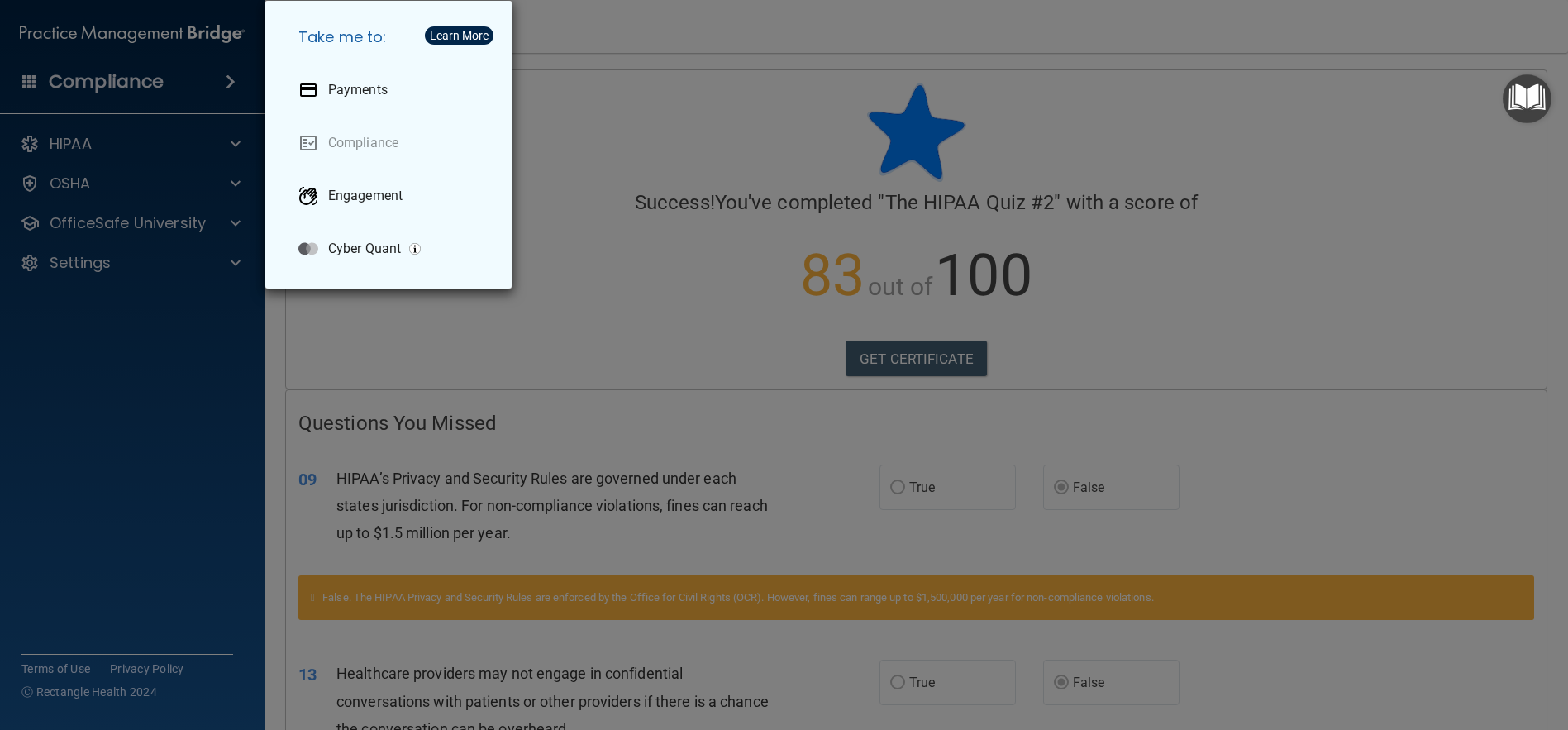
click at [451, 35] on div "Learn More" at bounding box center [458, 35] width 58 height 11
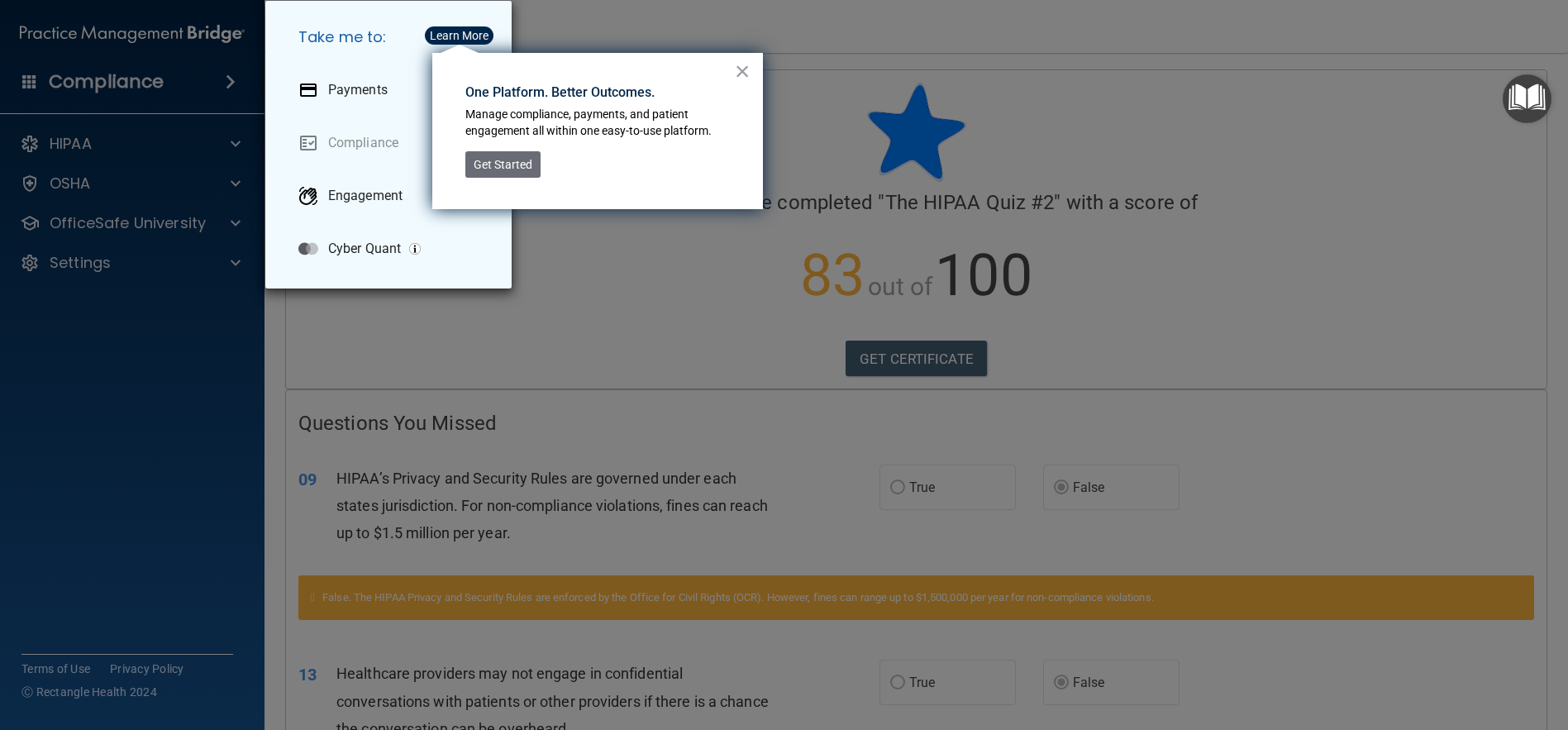
click at [451, 35] on div "Learn More" at bounding box center [458, 35] width 58 height 11
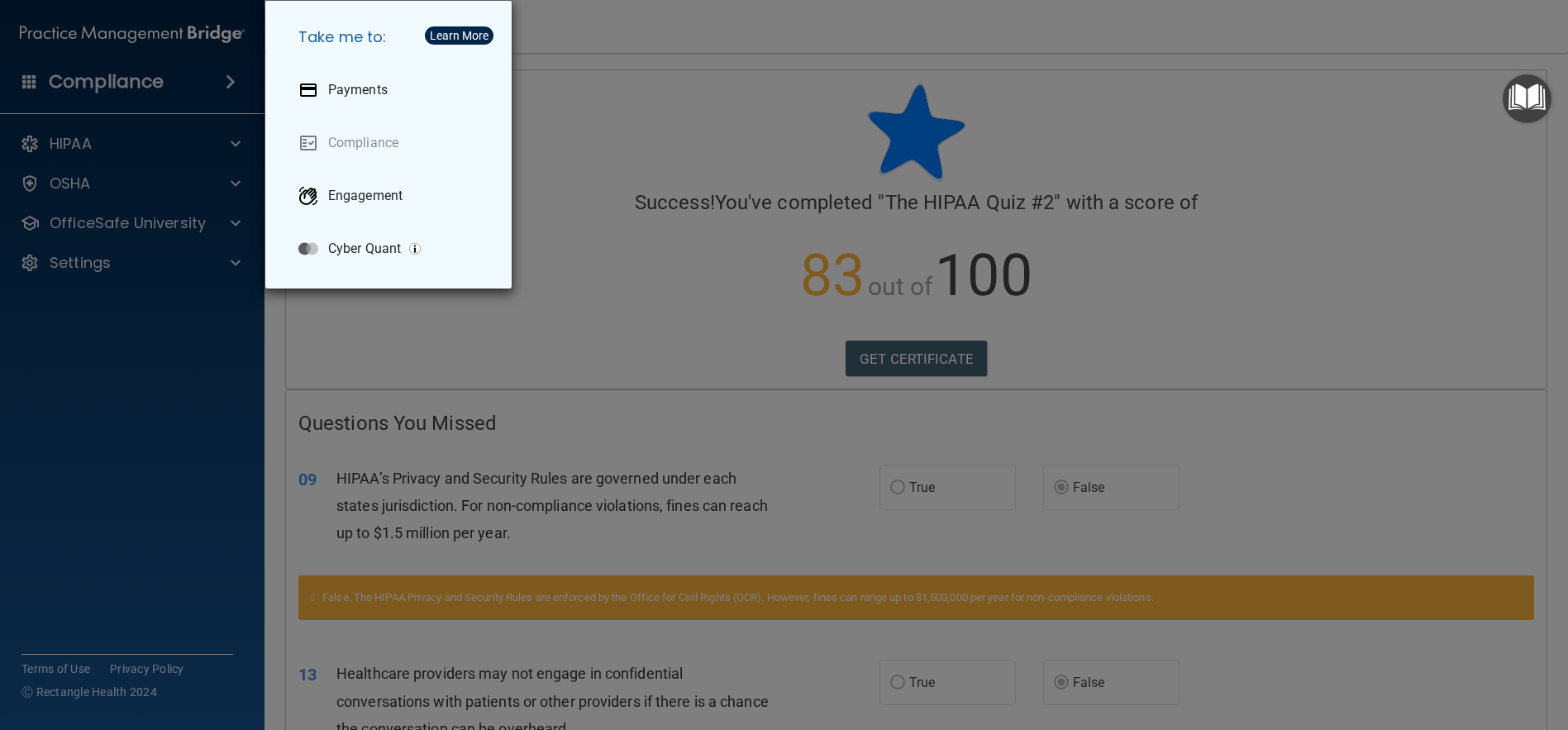
click at [128, 181] on div "Take me to: Payments Compliance Engagement Cyber Quant" at bounding box center [784, 365] width 1568 height 730
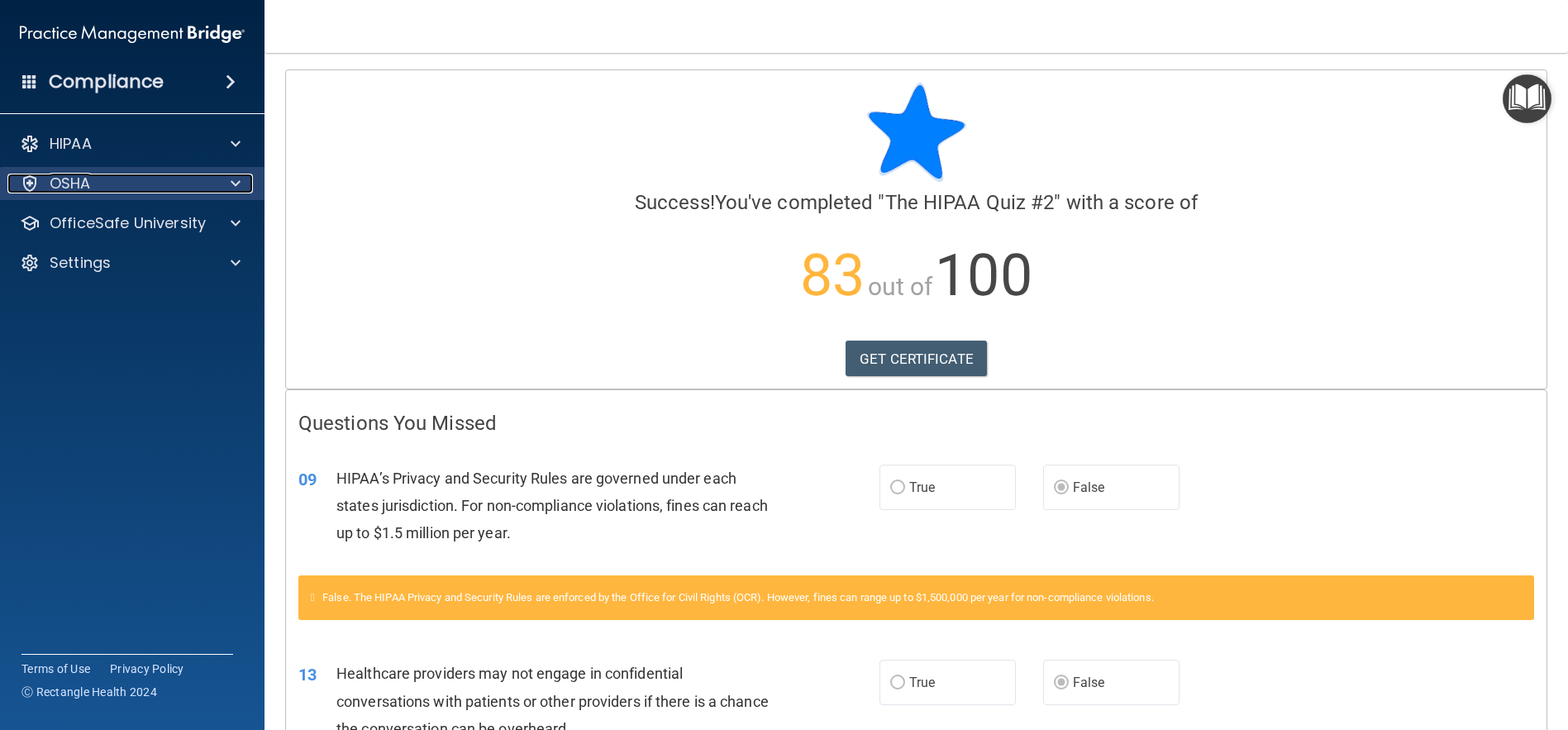
click at [65, 187] on p "OSHA" at bounding box center [70, 182] width 42 height 19
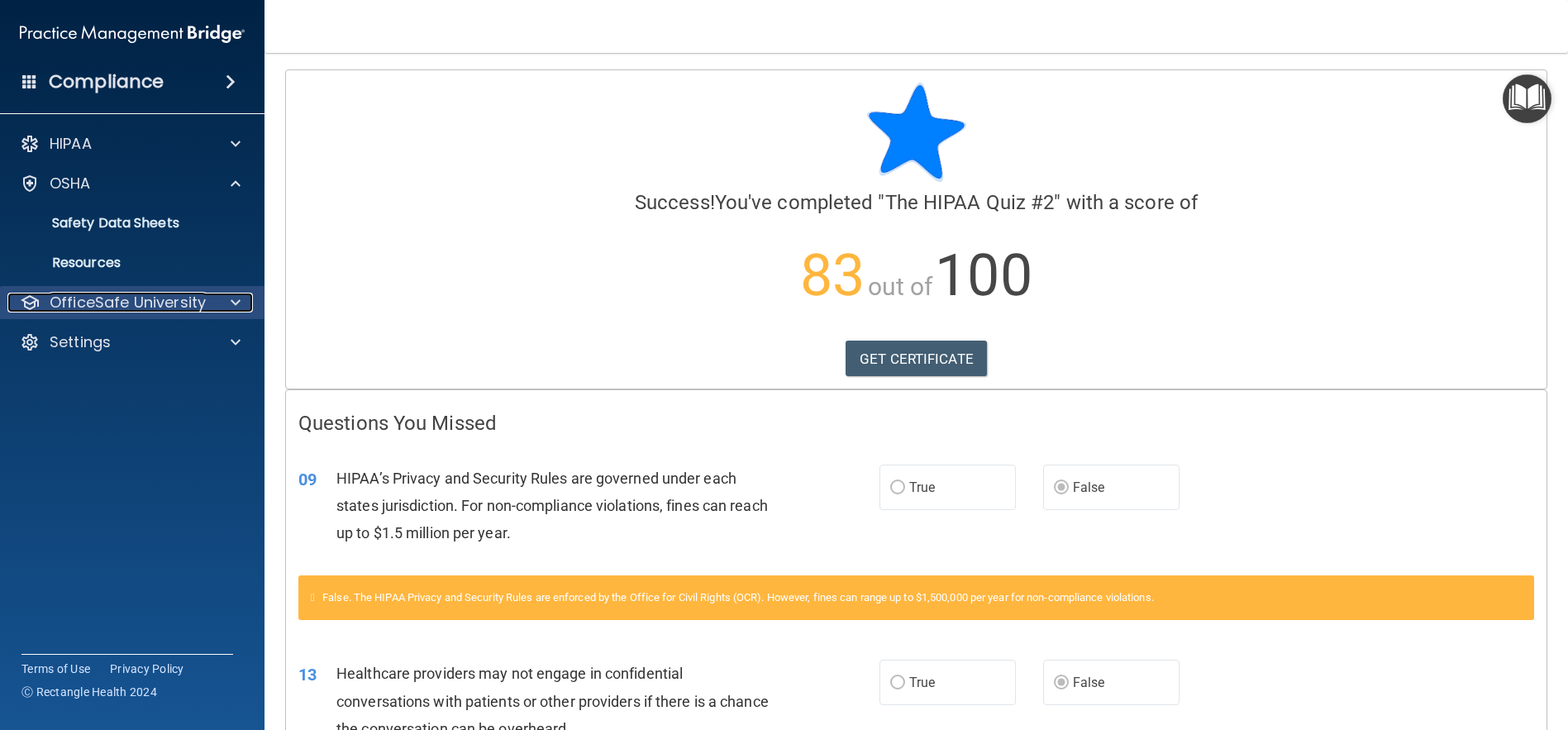
click at [53, 304] on p "OfficeSafe University" at bounding box center [128, 302] width 157 height 19
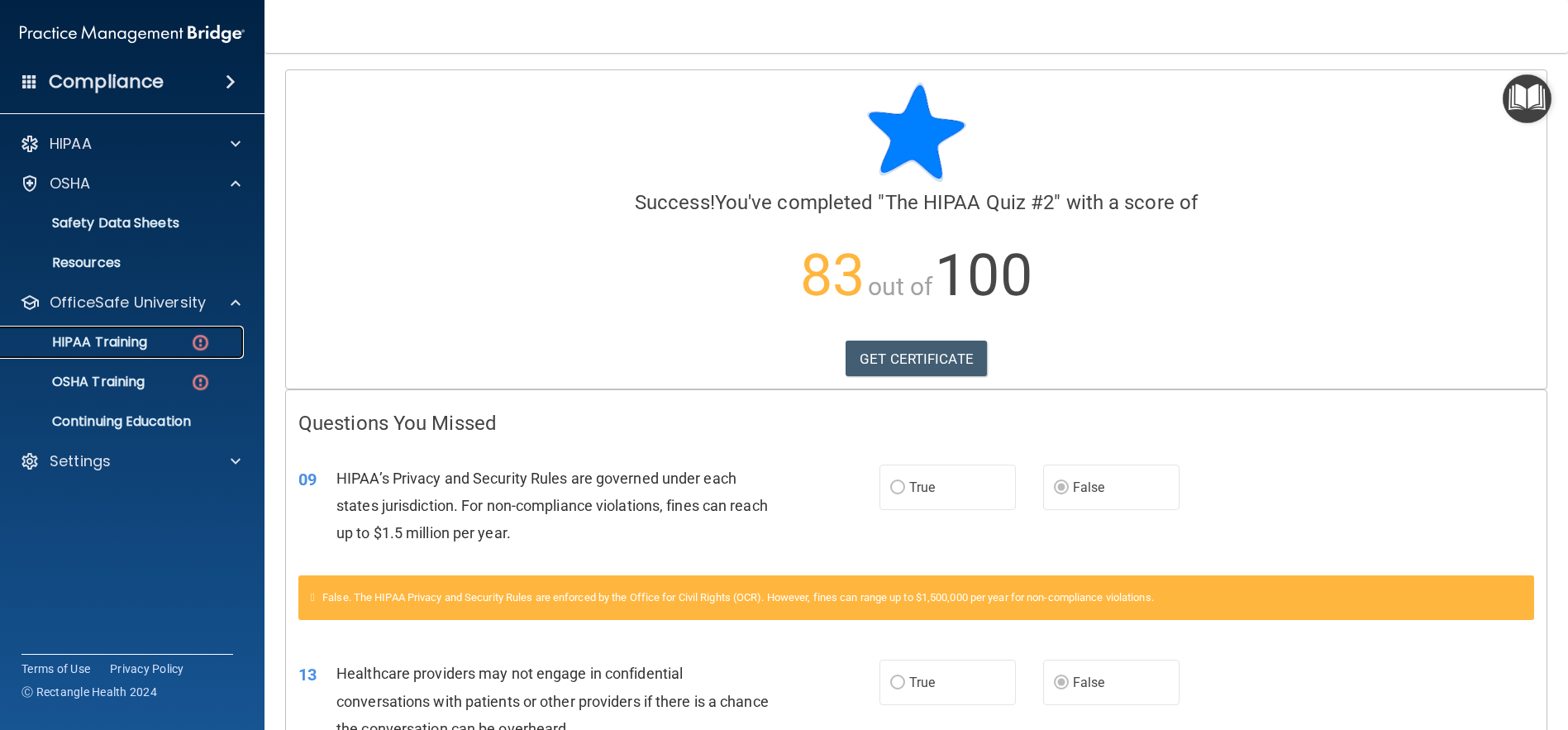
click at [201, 342] on img at bounding box center [200, 343] width 20 height 20
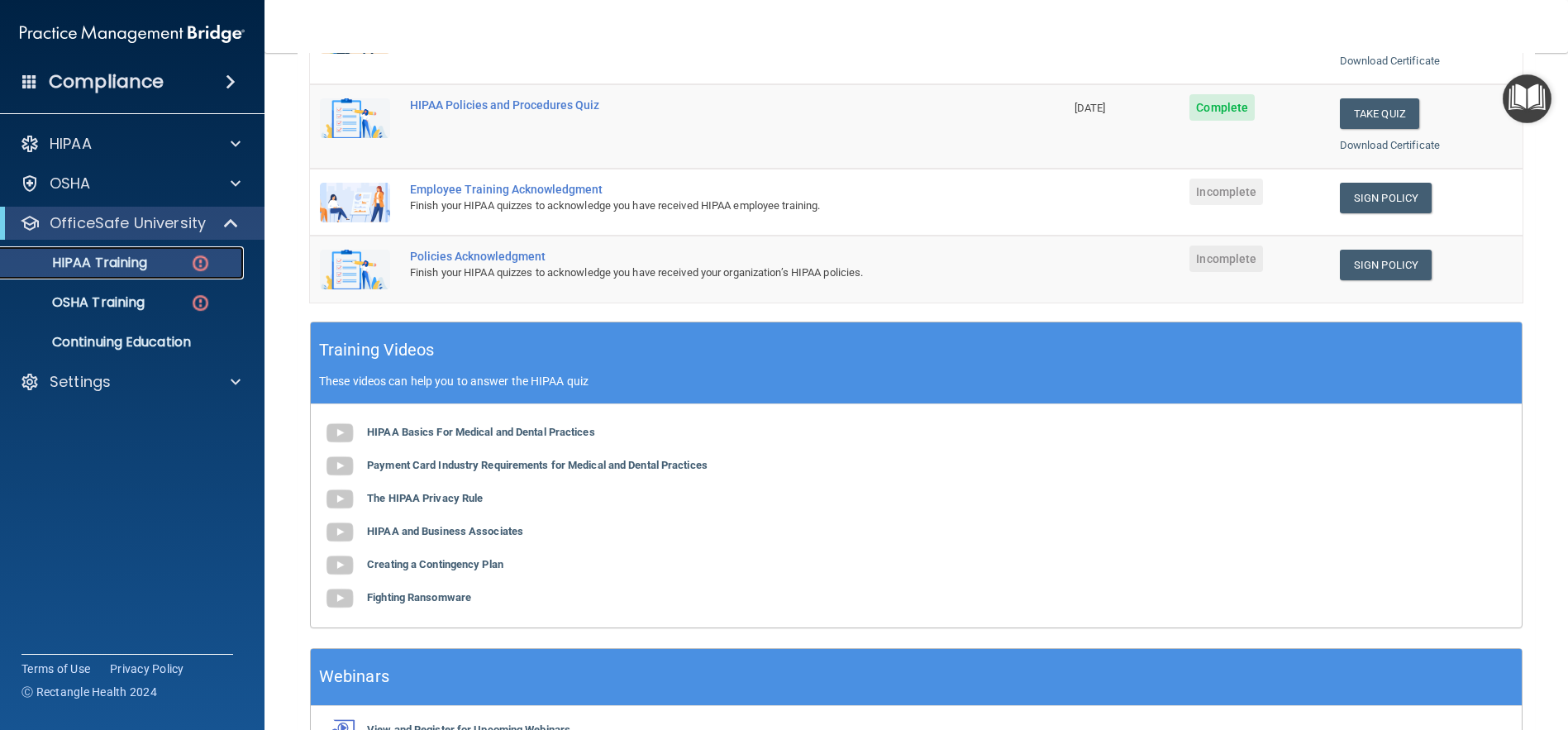
scroll to position [413, 0]
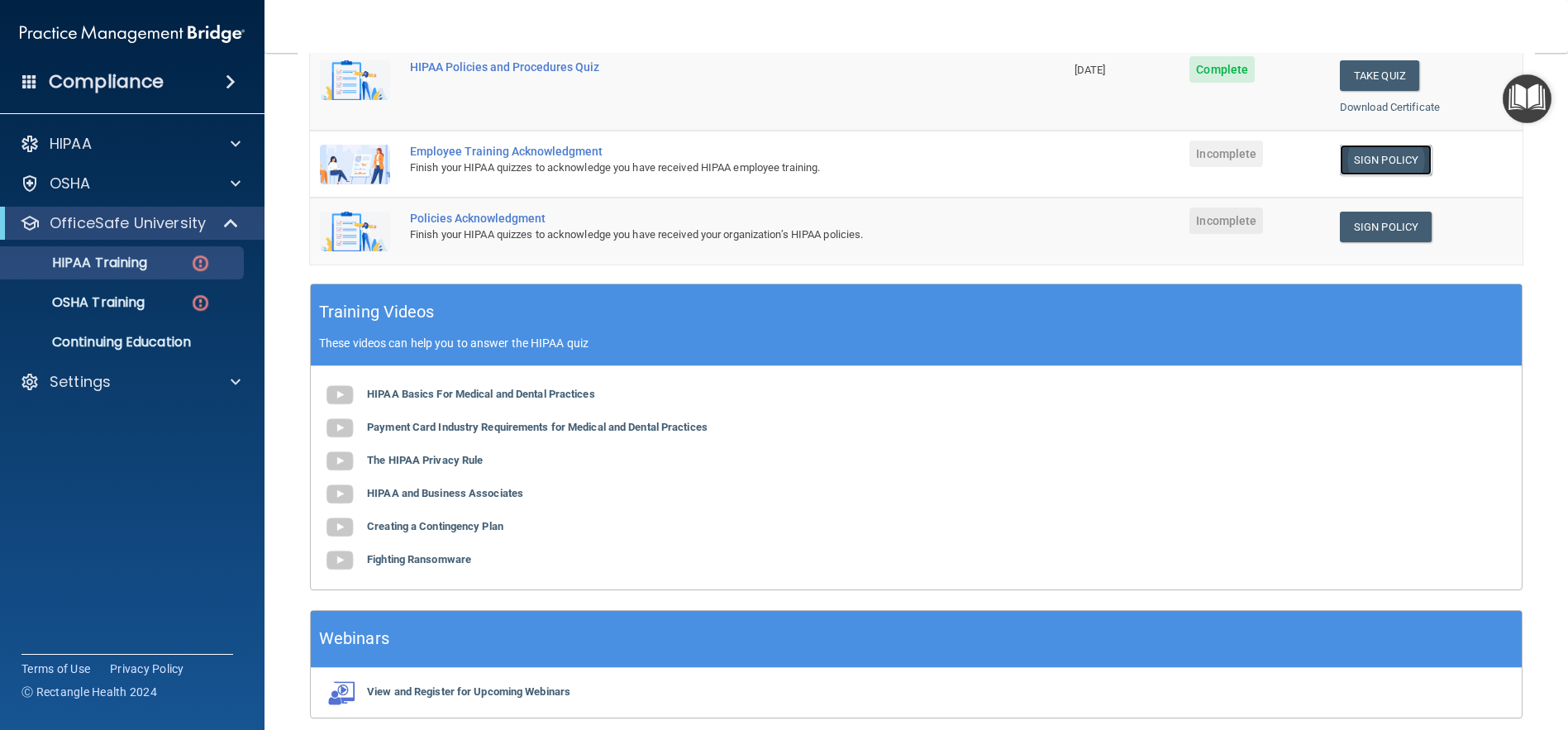
click at [1377, 158] on link "Sign Policy" at bounding box center [1385, 159] width 92 height 31
click at [1368, 150] on link "Sign Policy" at bounding box center [1385, 159] width 92 height 31
click at [1384, 233] on link "Sign Policy" at bounding box center [1385, 226] width 92 height 31
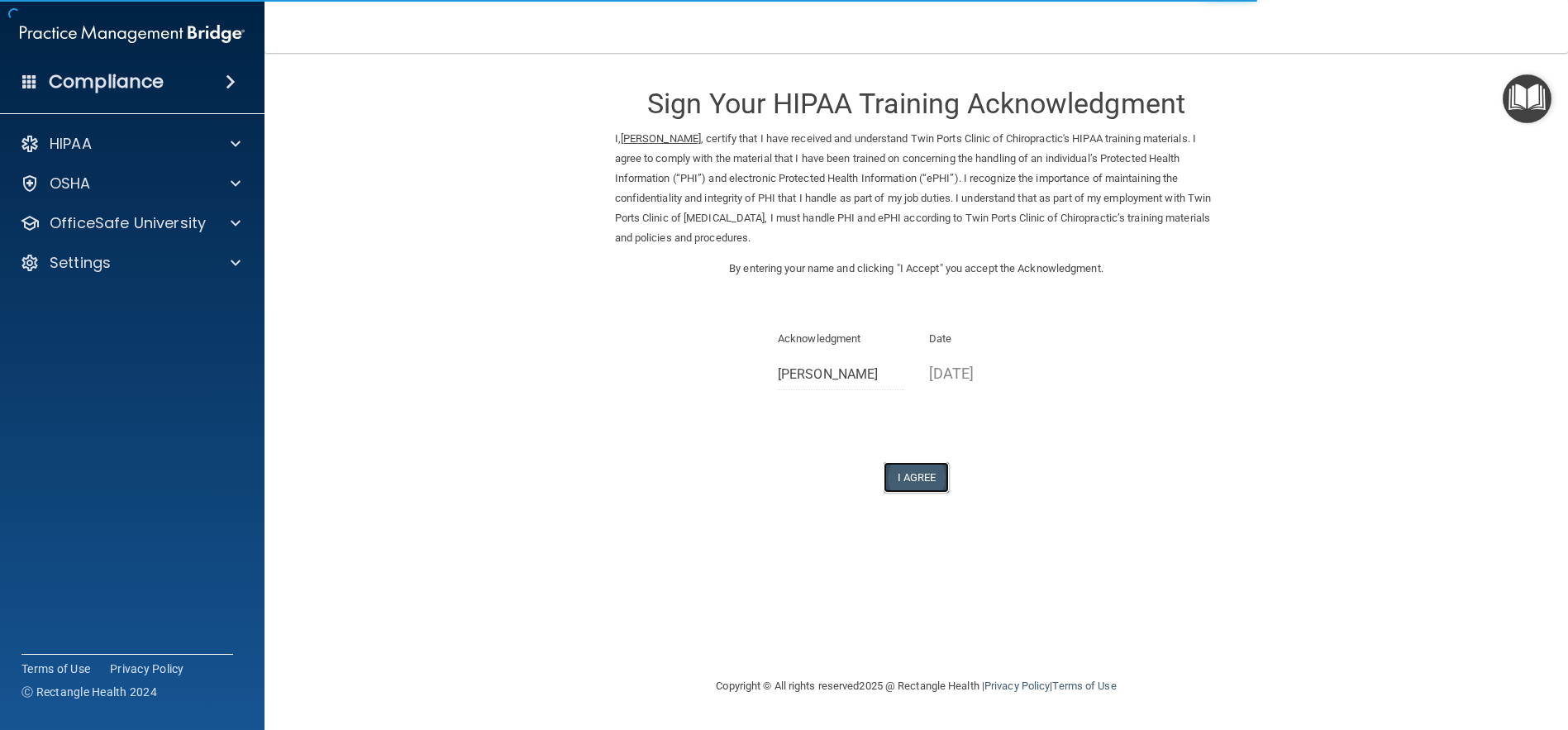
click at [928, 465] on button "I Agree" at bounding box center [916, 477] width 66 height 31
click at [900, 472] on button "I Agree" at bounding box center [916, 477] width 66 height 31
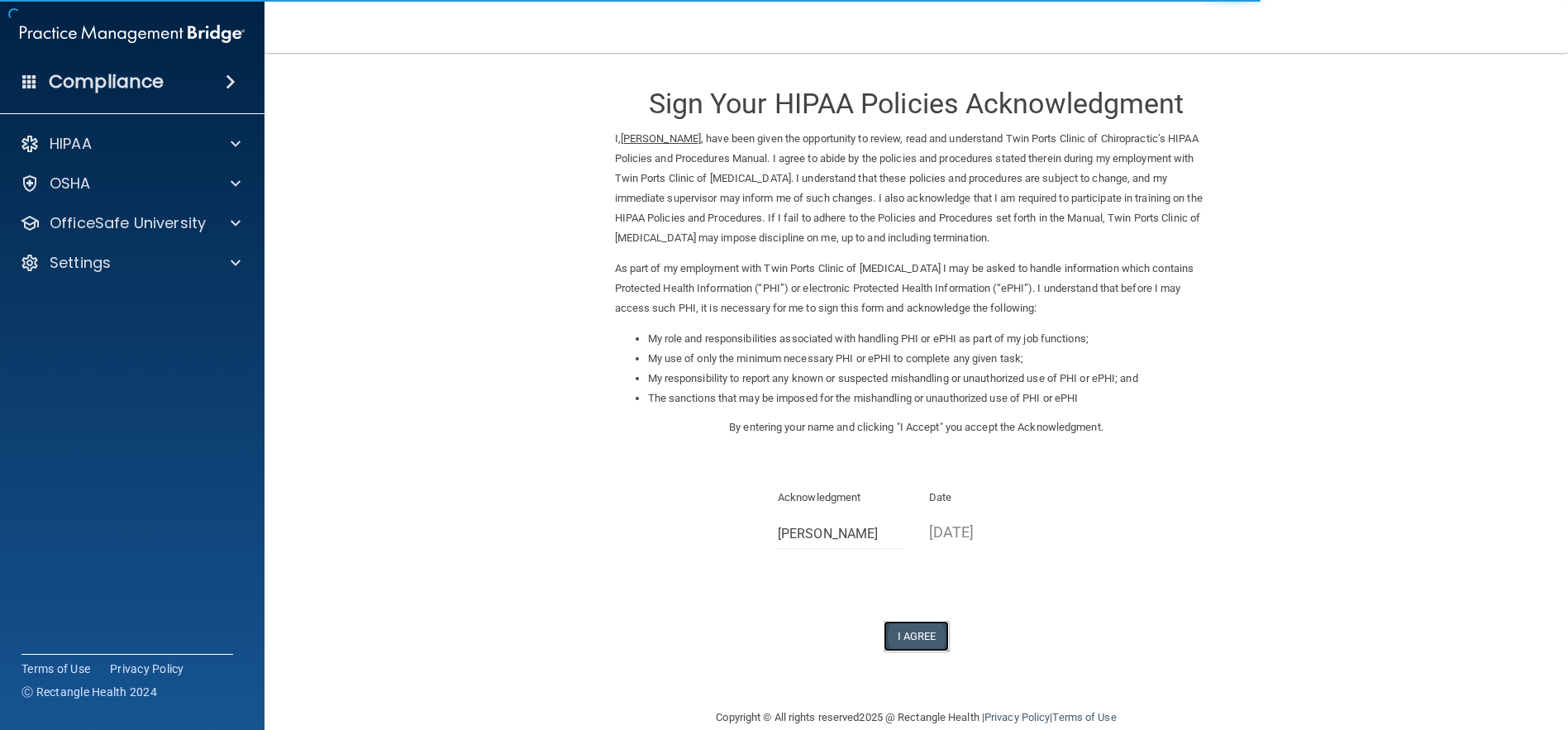
click at [927, 630] on button "I Agree" at bounding box center [916, 636] width 66 height 31
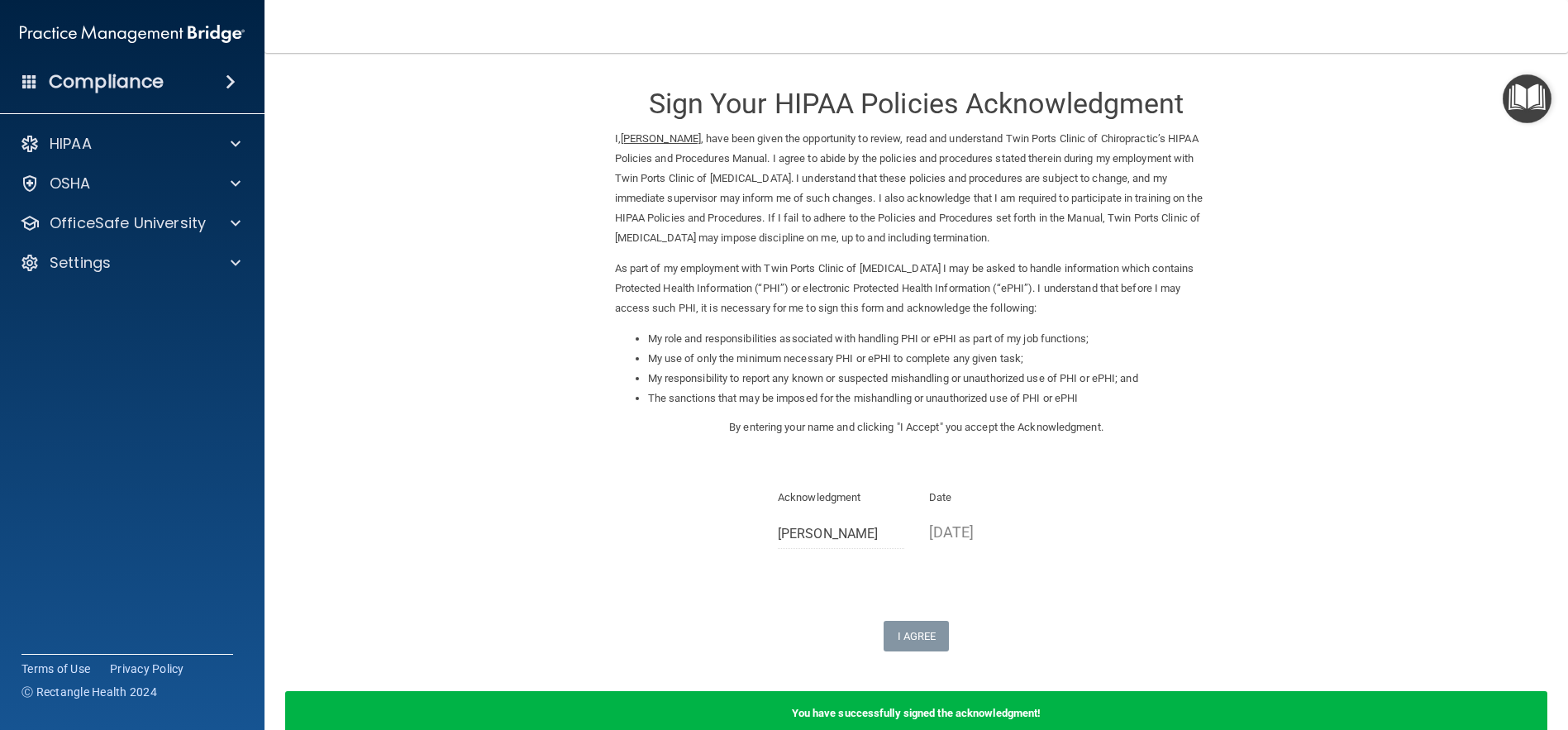
click at [1001, 595] on div "Sign Your HIPAA Policies Acknowledgment I, Gina Luna , have been given the oppo…" at bounding box center [916, 360] width 603 height 582
click at [1141, 719] on div "You have successfully signed the acknowledgment!" at bounding box center [916, 713] width 1262 height 44
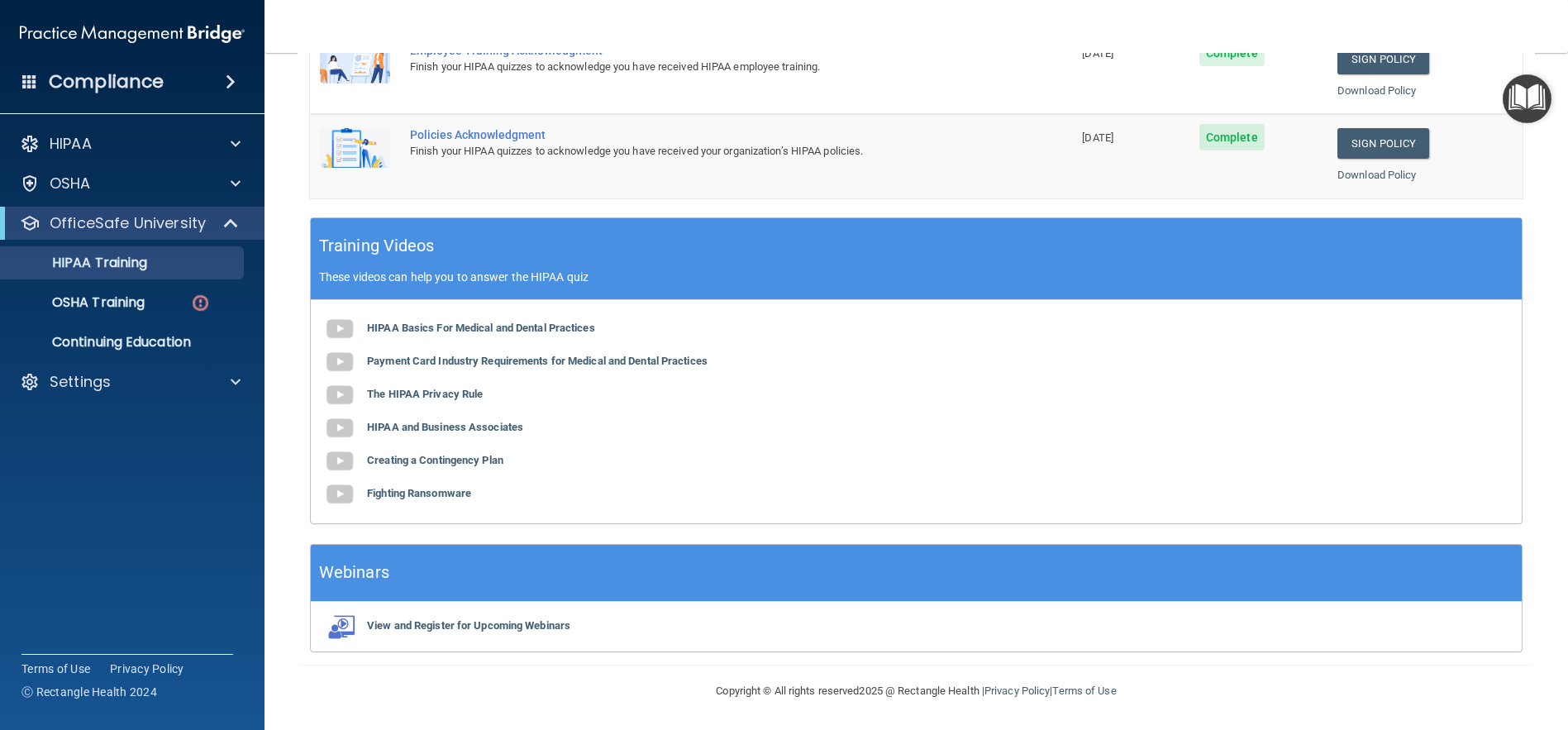
scroll to position [515, 0]
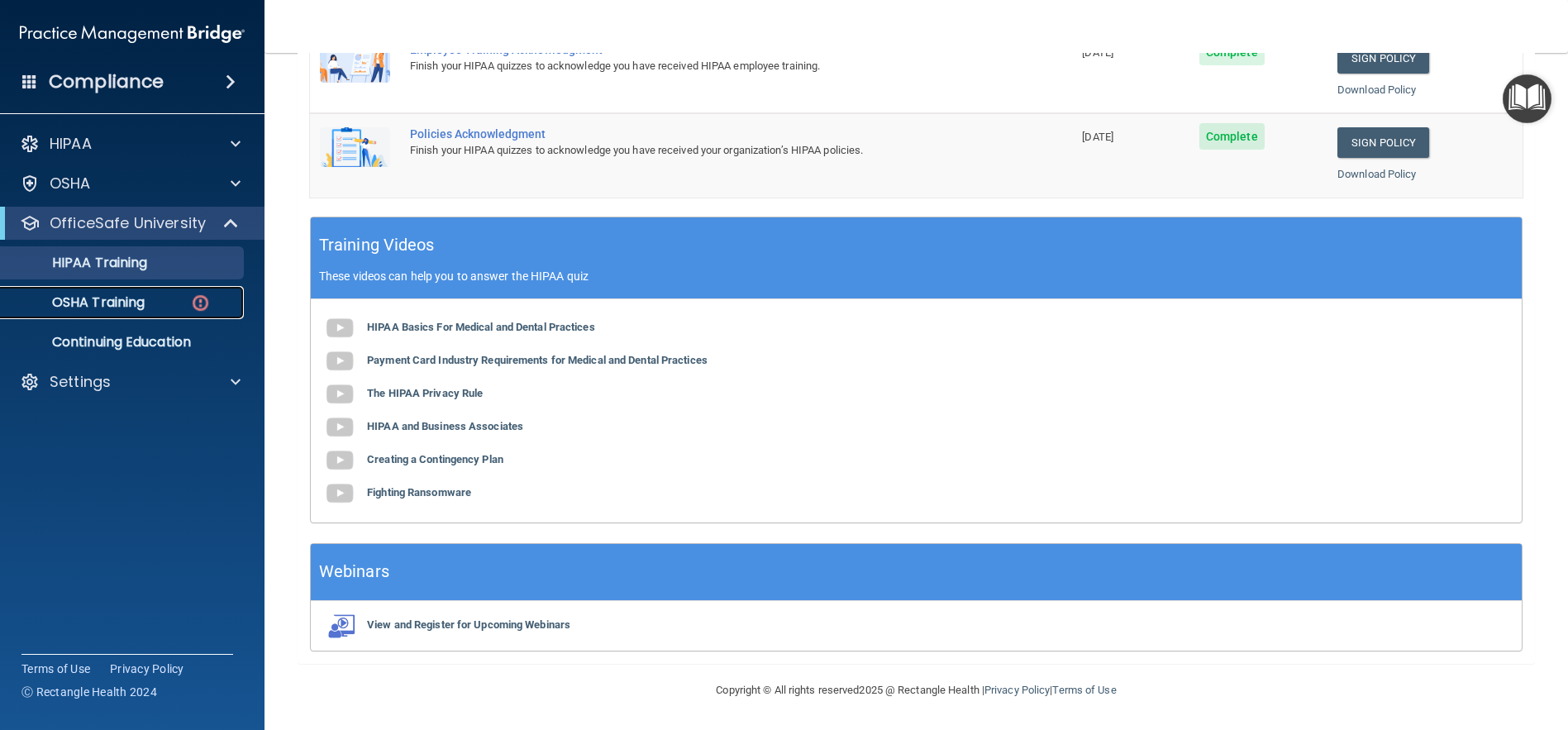
click at [191, 304] on img at bounding box center [200, 303] width 20 height 20
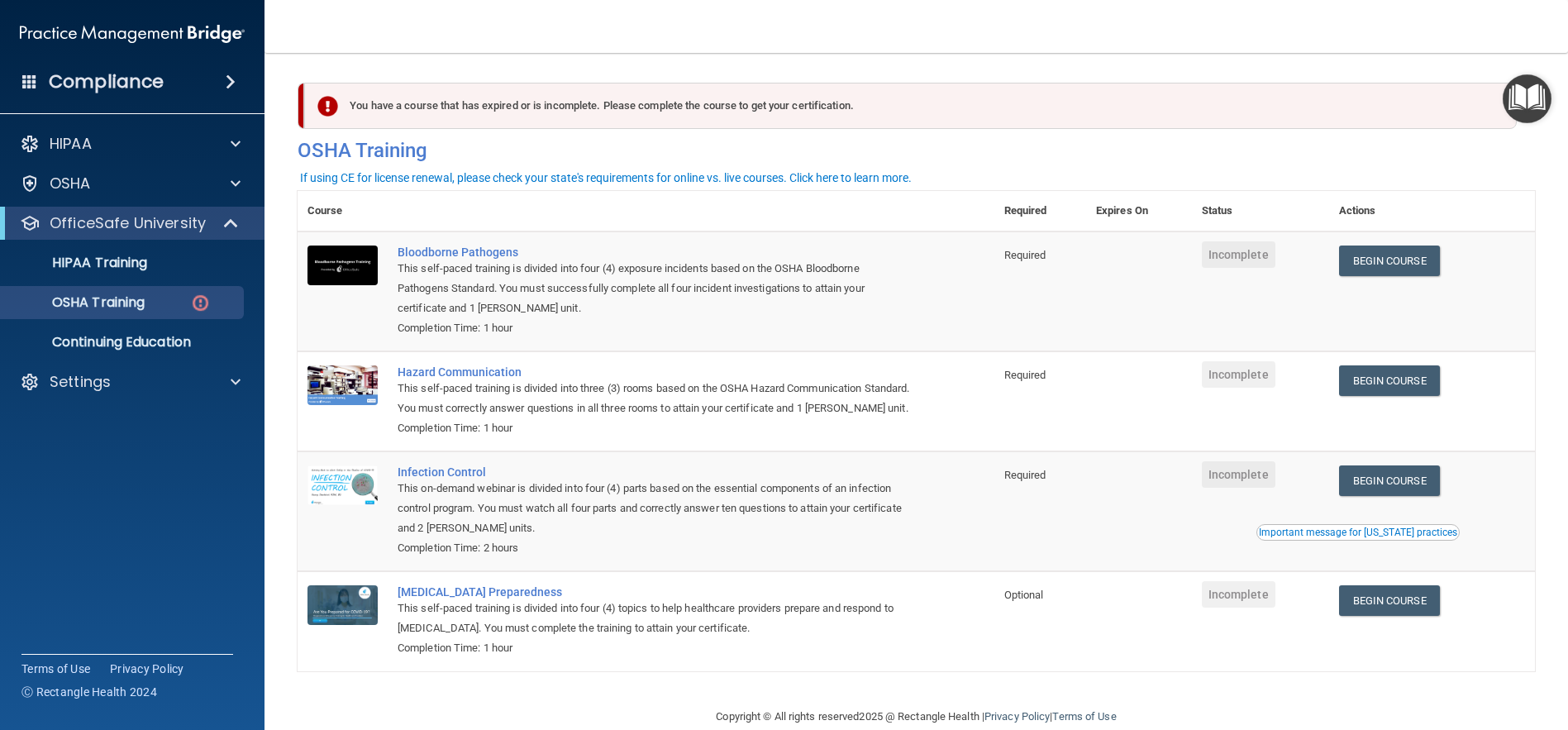
click at [701, 105] on div "You have a course that has expired or is incomplete. Please complete the course…" at bounding box center [909, 106] width 1212 height 46
click at [1394, 269] on link "Begin Course" at bounding box center [1389, 260] width 101 height 31
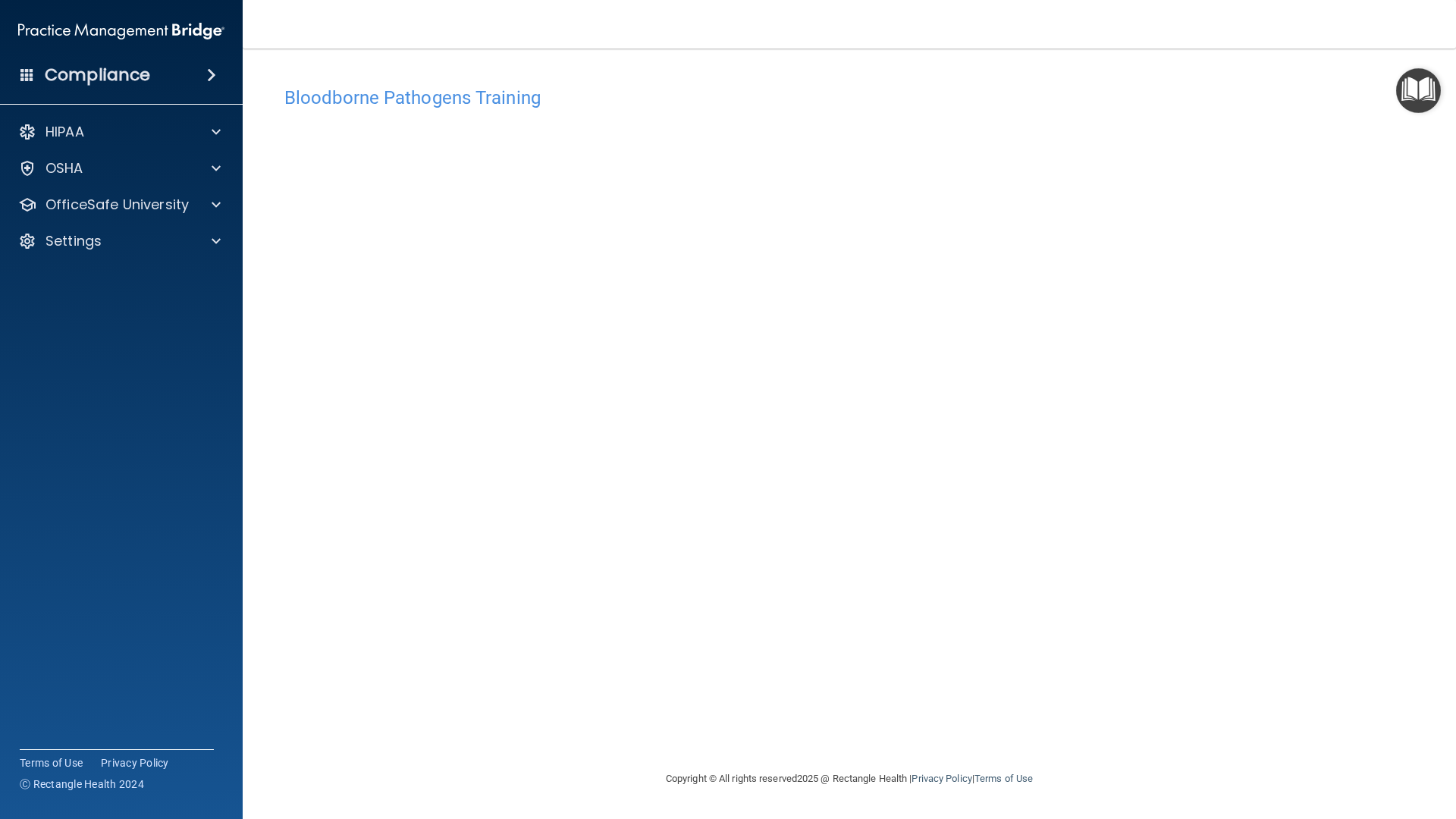
click at [1286, 40] on nav "Toggle navigation [PERSON_NAME] [PERSON_NAME][EMAIL_ADDRESS][PERSON_NAME][DOMAI…" at bounding box center [850, 24] width 1214 height 48
click at [1, 5] on div "Compliance HIPAA Documents and Policies Report an Incident Business Associates …" at bounding box center [122, 410] width 243 height 819
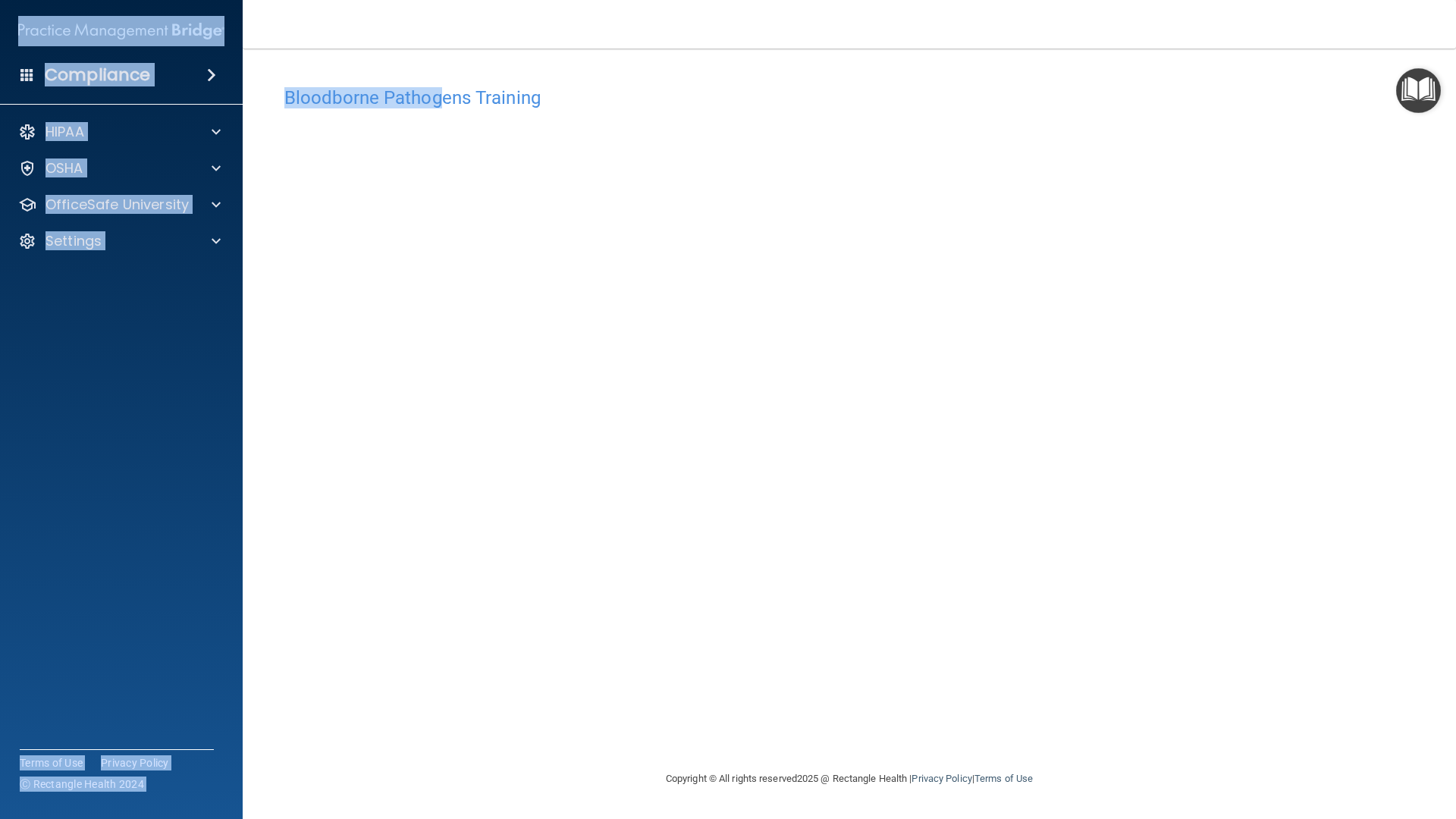
drag, startPoint x: 5, startPoint y: 5, endPoint x: 440, endPoint y: 84, distance: 442.1
click at [440, 84] on div "Compliance HIPAA Documents and Policies Report an Incident Business Associates …" at bounding box center [728, 410] width 1456 height 819
click at [715, 25] on nav "Toggle navigation [PERSON_NAME] [PERSON_NAME][EMAIL_ADDRESS][PERSON_NAME][DOMAI…" at bounding box center [850, 24] width 1214 height 48
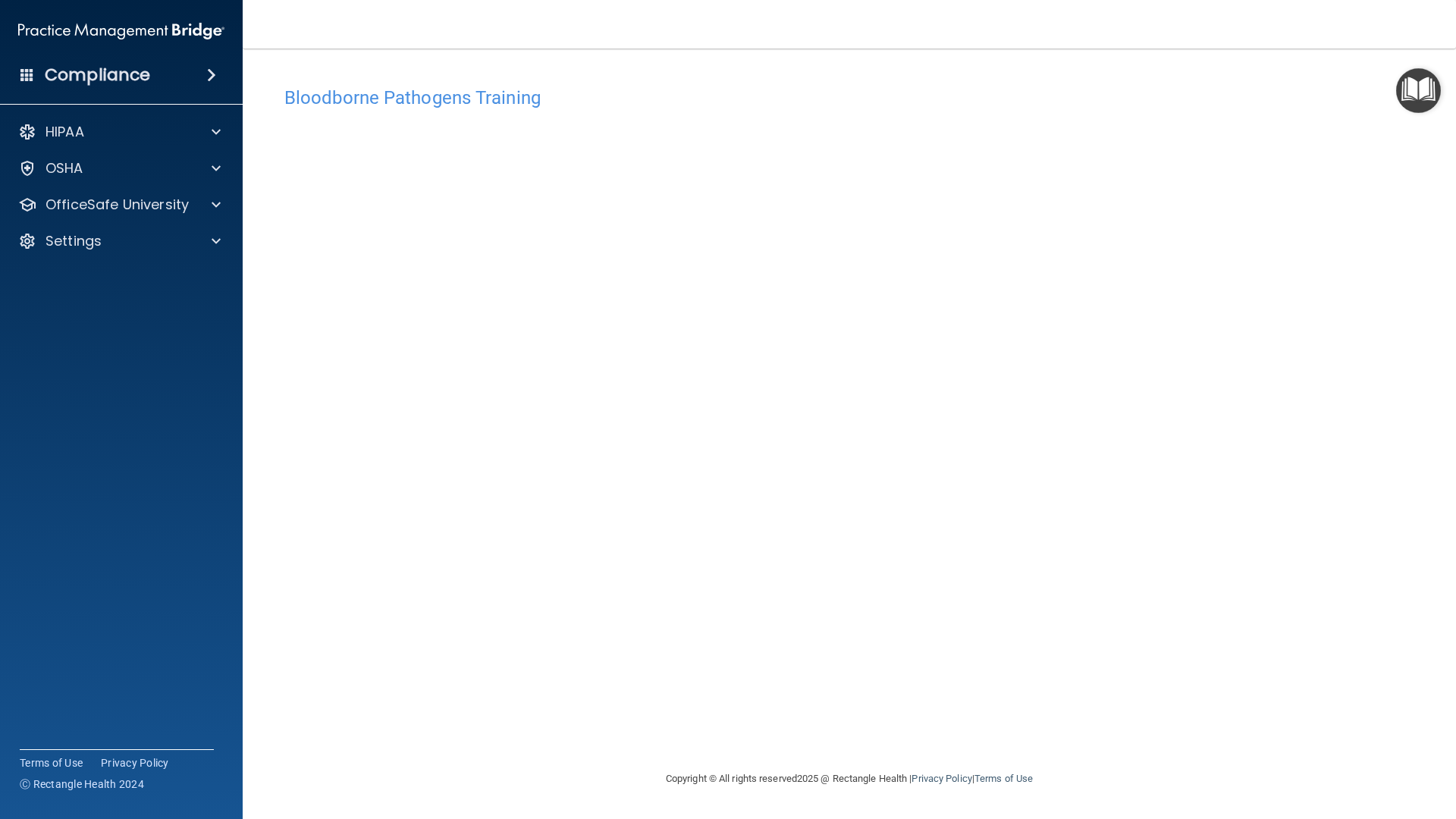
click at [1206, 36] on nav "Toggle navigation [PERSON_NAME] [PERSON_NAME][EMAIL_ADDRESS][PERSON_NAME][DOMAI…" at bounding box center [850, 24] width 1214 height 48
click at [764, 43] on nav "Toggle navigation [PERSON_NAME] [PERSON_NAME][EMAIL_ADDRESS][PERSON_NAME][DOMAI…" at bounding box center [850, 24] width 1214 height 48
click at [1438, 13] on nav "Toggle navigation [PERSON_NAME] [PERSON_NAME][EMAIL_ADDRESS][PERSON_NAME][DOMAI…" at bounding box center [850, 24] width 1214 height 48
